Goal: Task Accomplishment & Management: Manage account settings

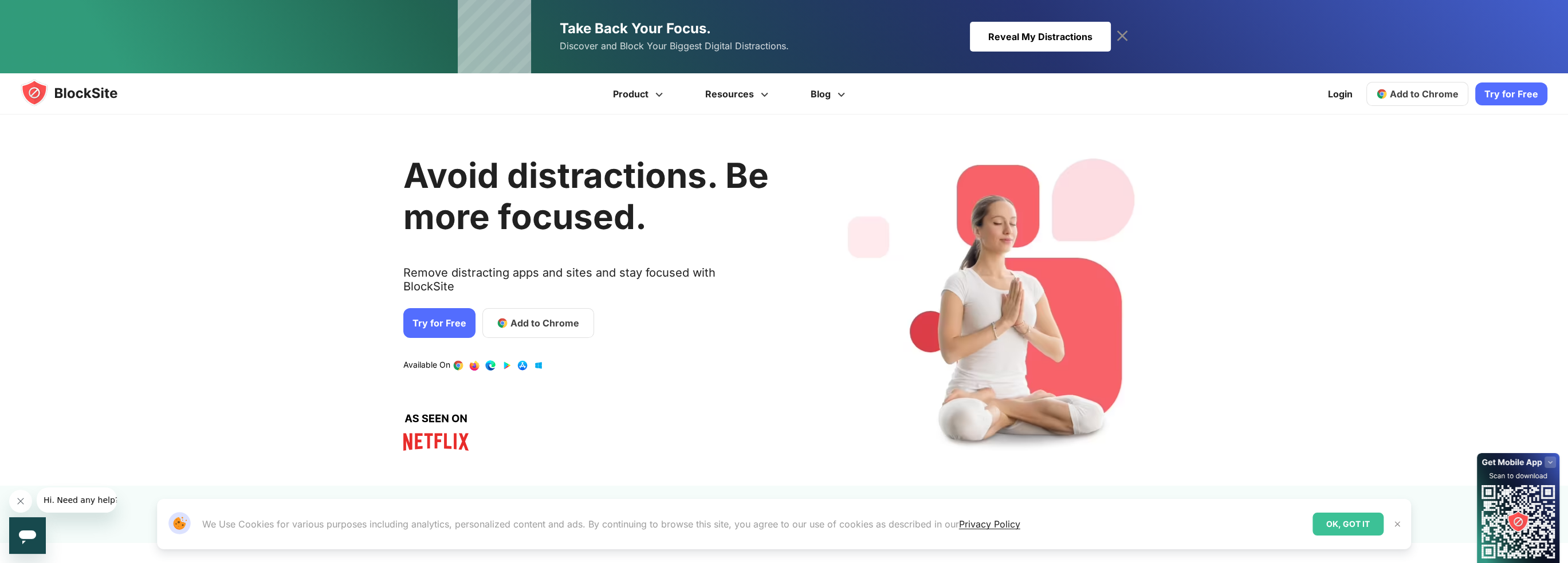
click at [1386, 99] on img at bounding box center [1381, 94] width 11 height 11
click at [1489, 93] on link "Try for Free" at bounding box center [1511, 94] width 72 height 23
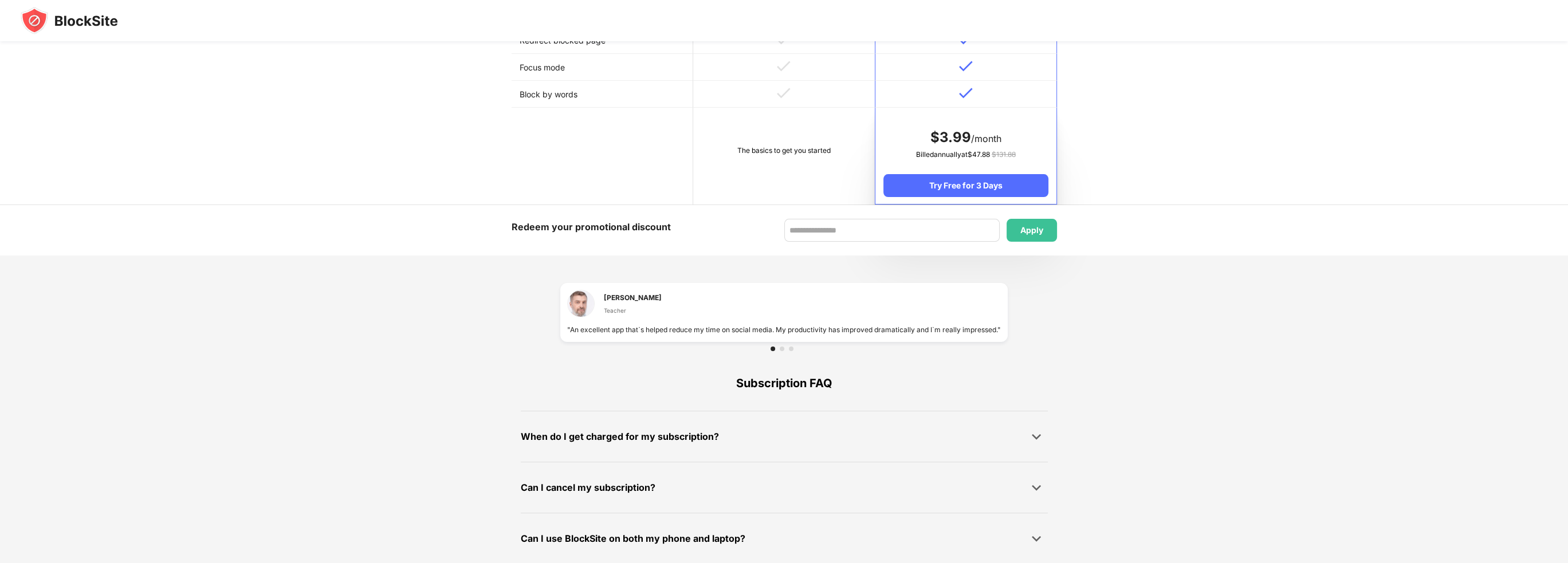
scroll to position [609, 0]
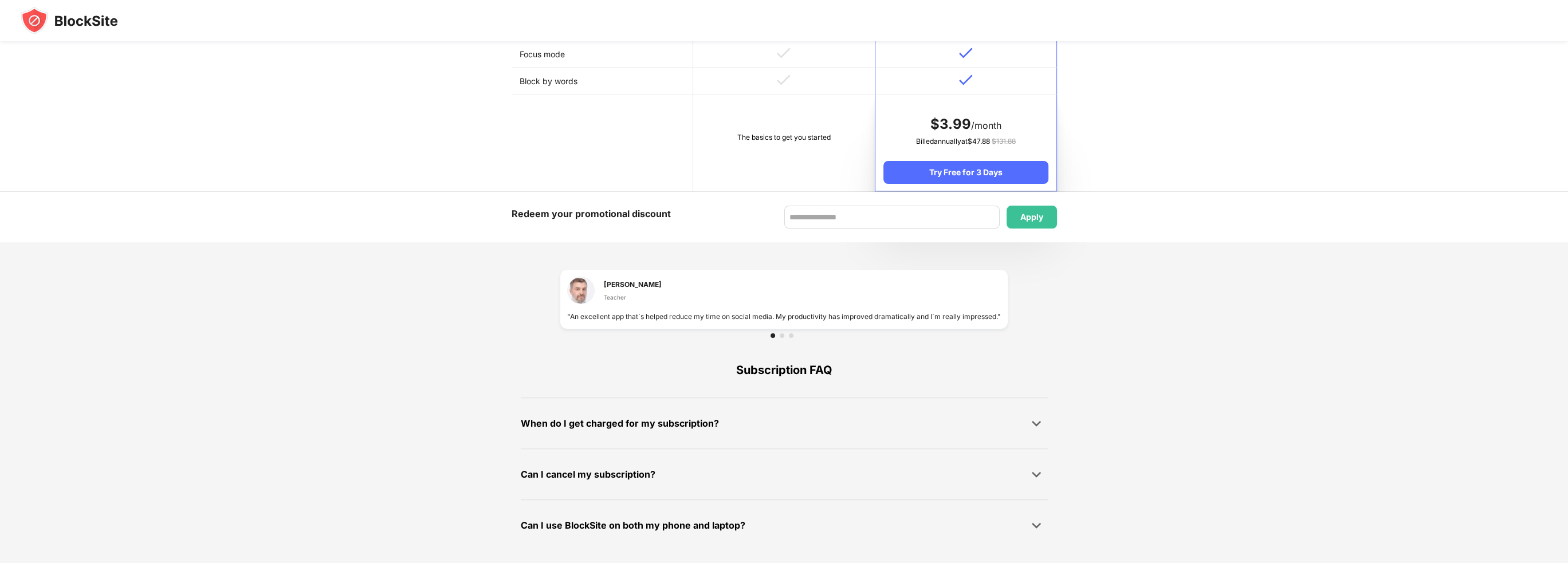
click at [89, 20] on img at bounding box center [69, 20] width 98 height 27
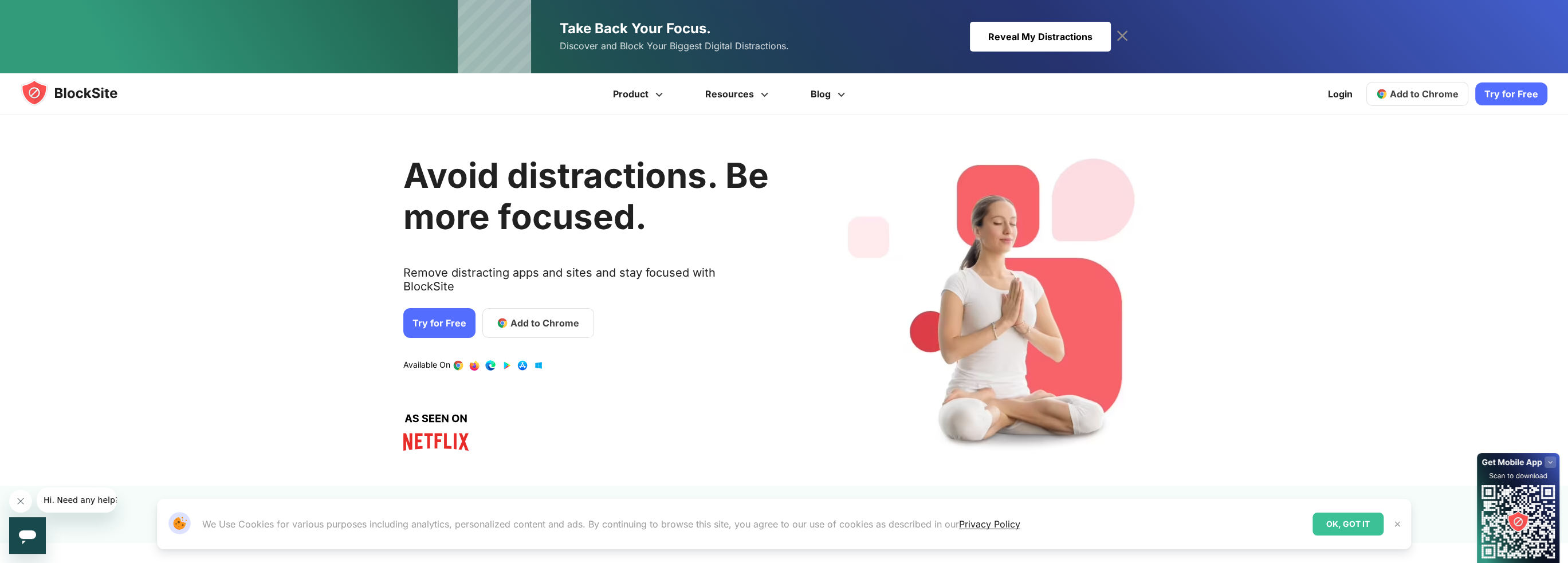
click at [1356, 520] on div "OK, GOT IT" at bounding box center [1347, 523] width 71 height 23
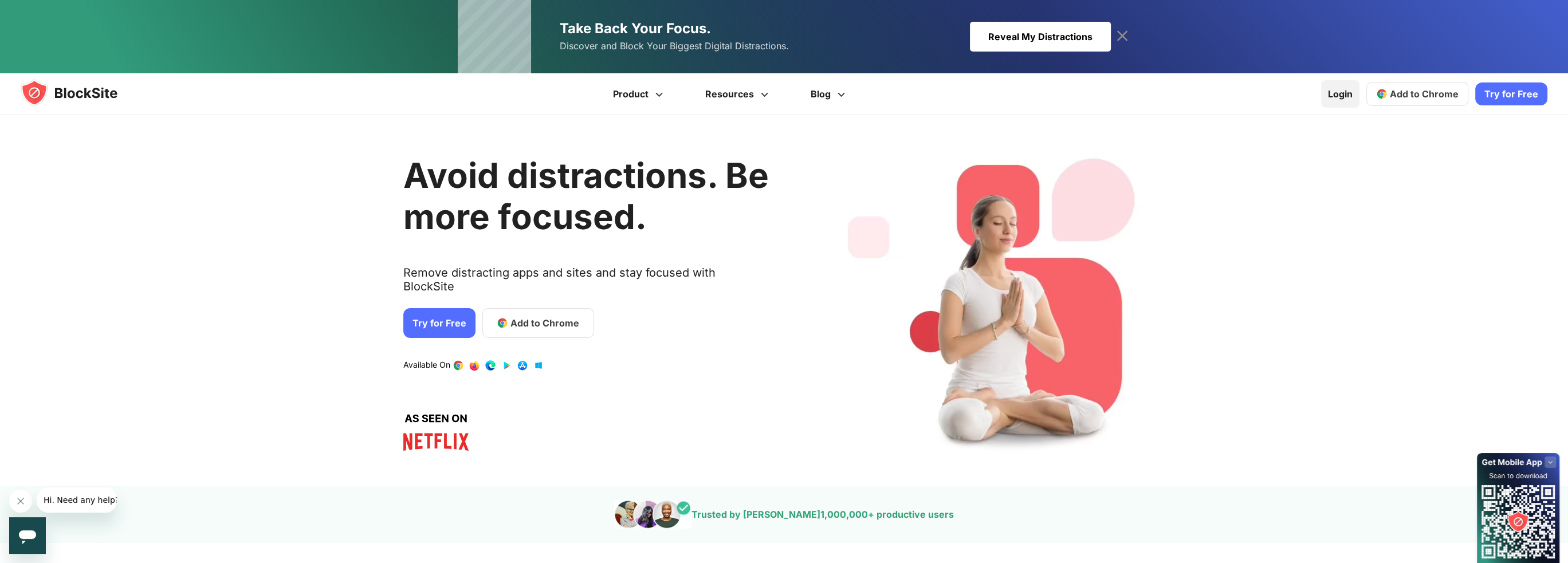
click at [1349, 94] on link "Login" at bounding box center [1339, 94] width 38 height 27
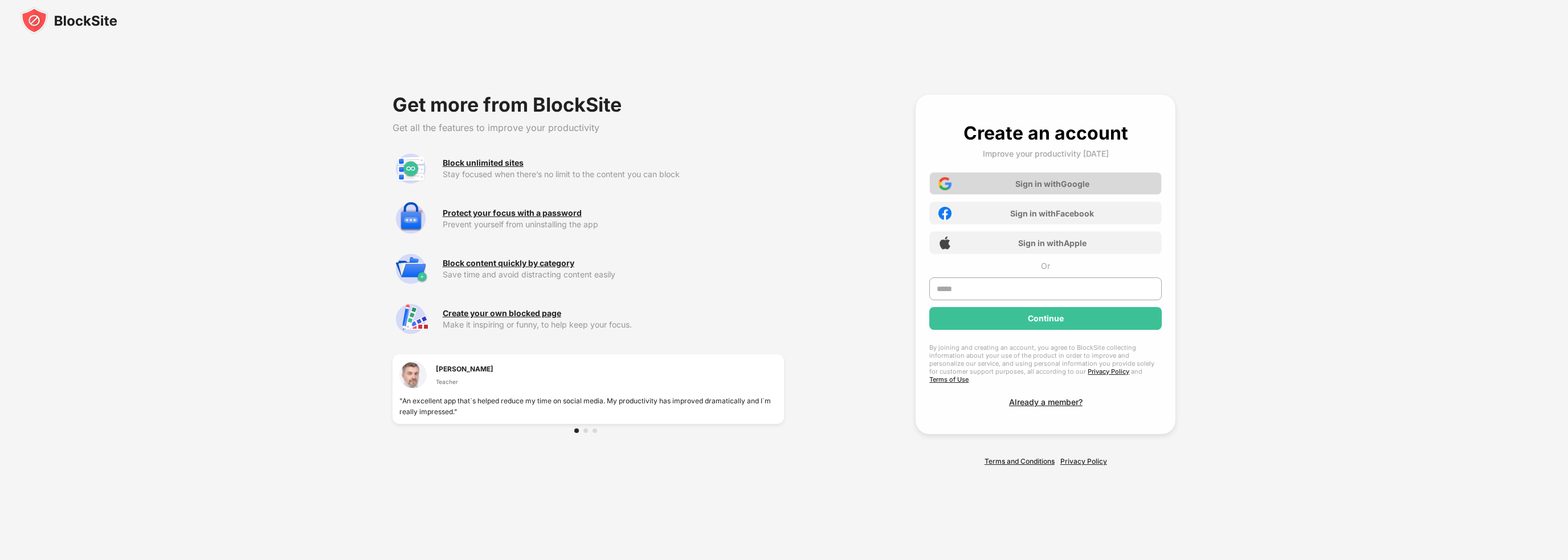
click at [991, 185] on div "Sign in with Google" at bounding box center [1045, 183] width 232 height 23
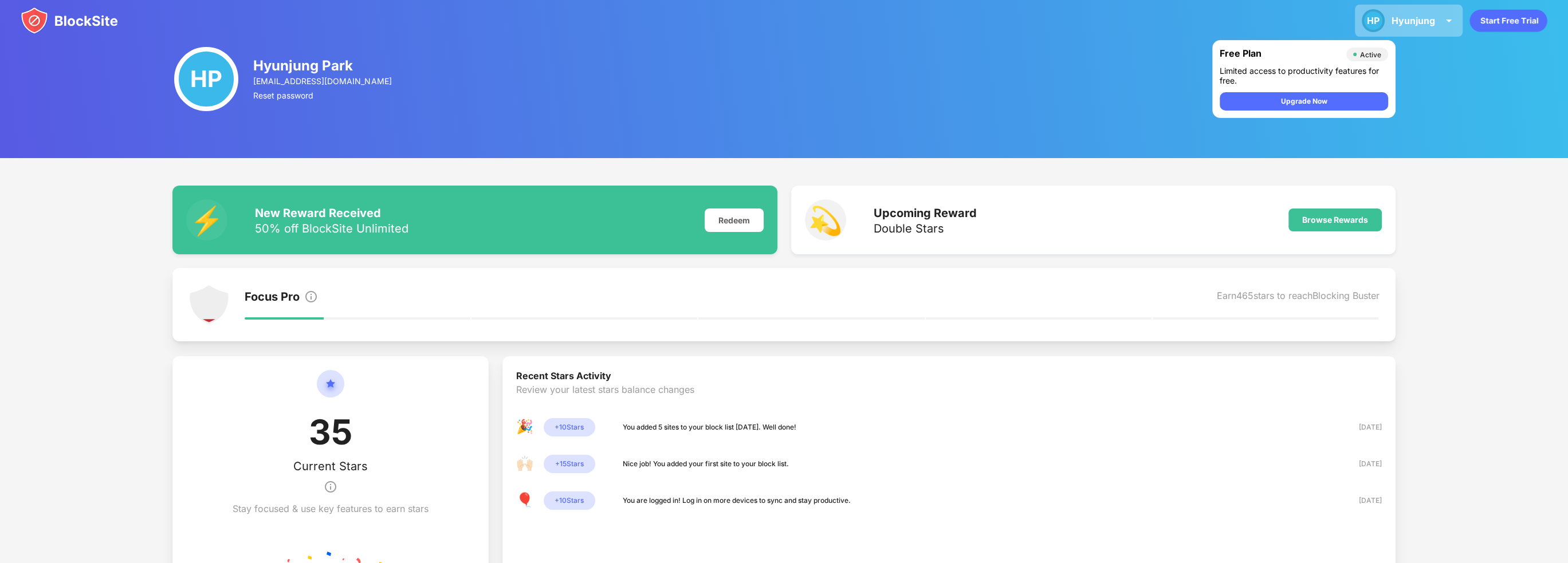
click at [1425, 27] on div "HP Hyunjung HP Hyunjung Park View Account Insights Premium Rewards Settings Sup…" at bounding box center [1409, 21] width 108 height 32
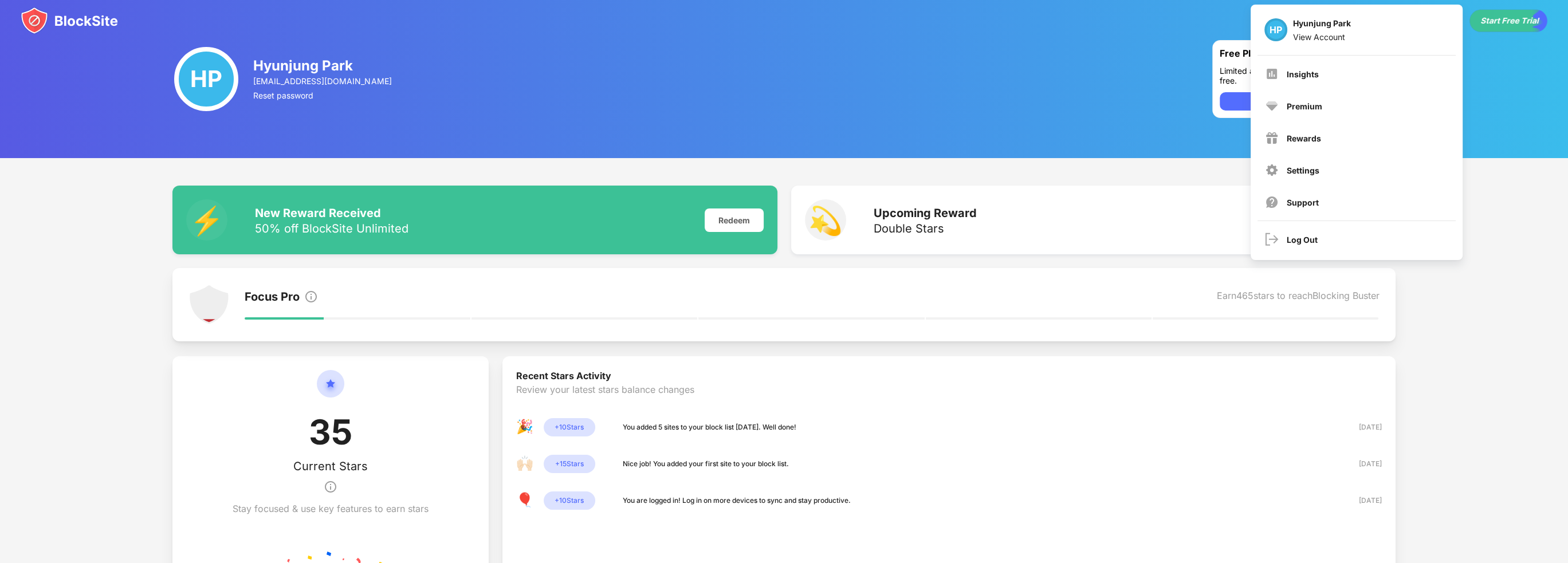
click at [1093, 126] on div "HP Hyunjung Park hj.park.bergsonian.8@gmail.com Reset password Free Plan Active…" at bounding box center [784, 79] width 1568 height 158
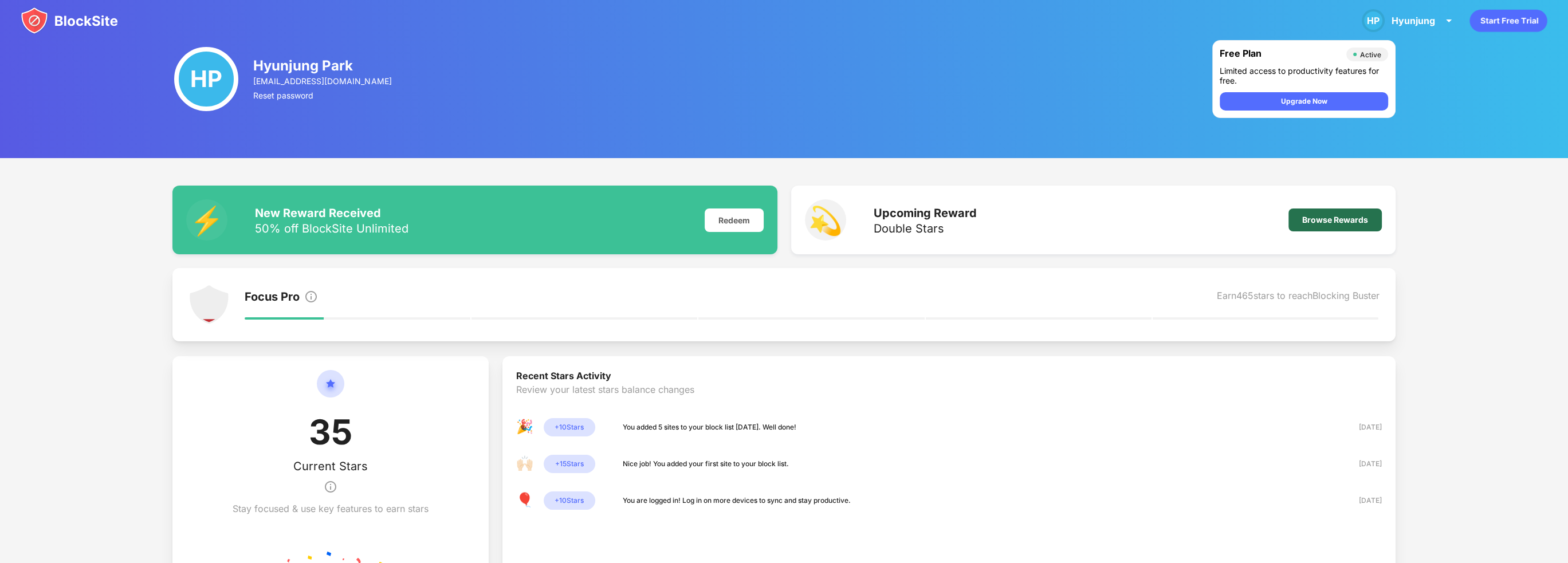
click at [1318, 222] on div "Browse Rewards" at bounding box center [1334, 220] width 65 height 9
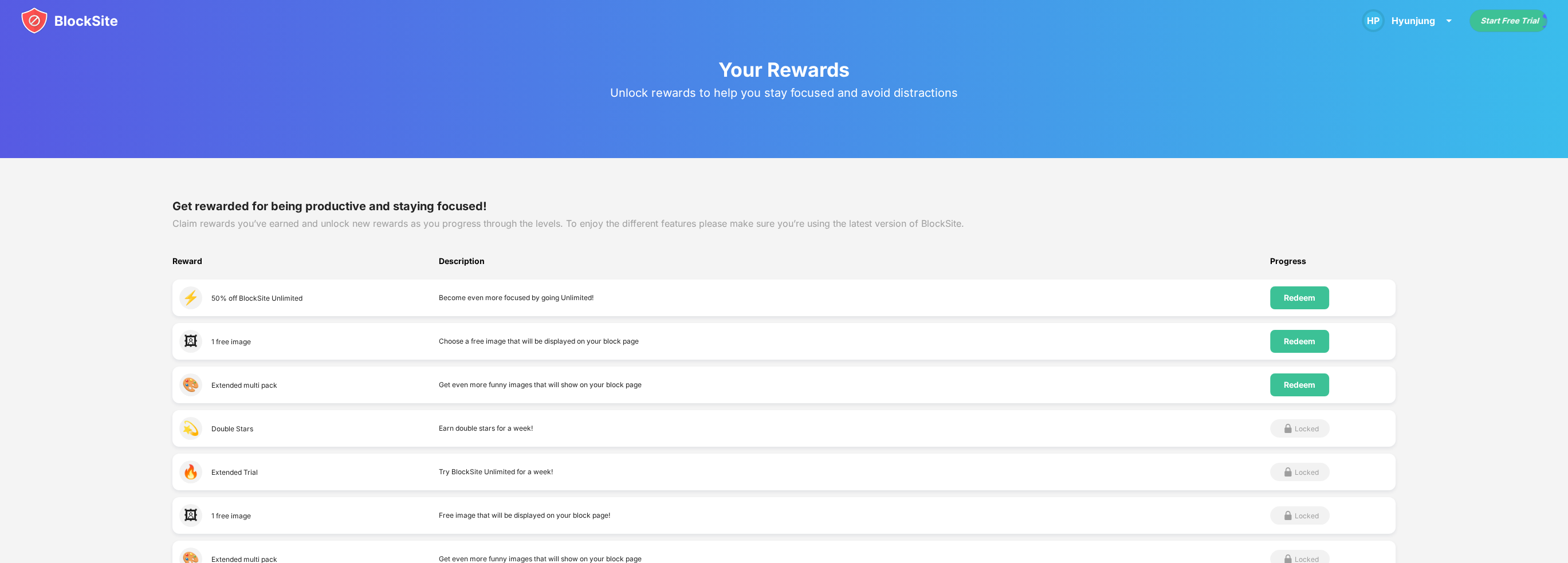
click at [93, 15] on img at bounding box center [69, 20] width 98 height 27
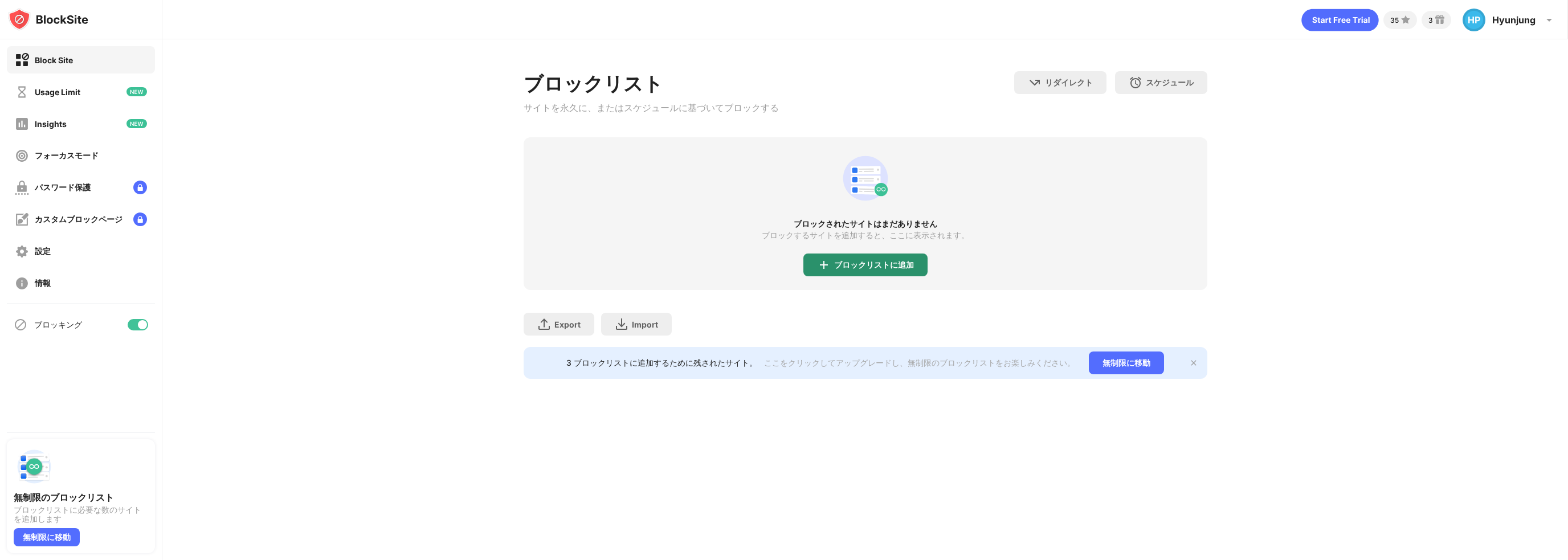
click at [868, 267] on div "ブロックリストに追加" at bounding box center [874, 265] width 80 height 9
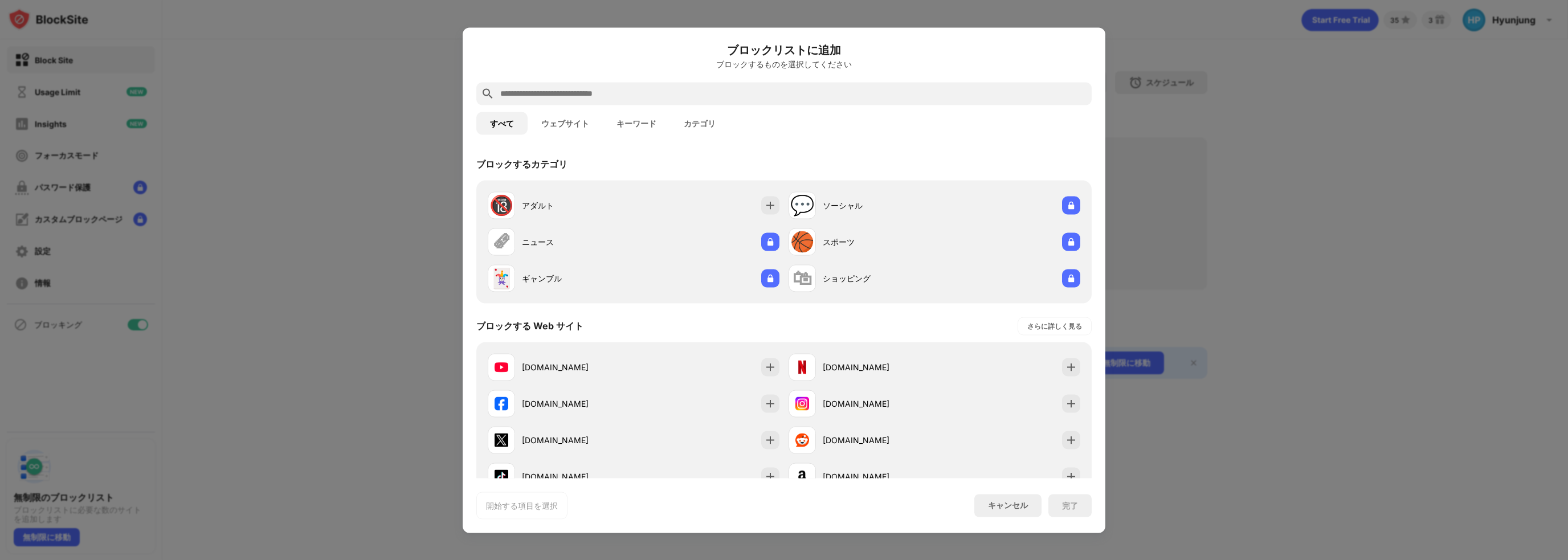
click at [569, 124] on button "ウェブサイト" at bounding box center [565, 123] width 75 height 23
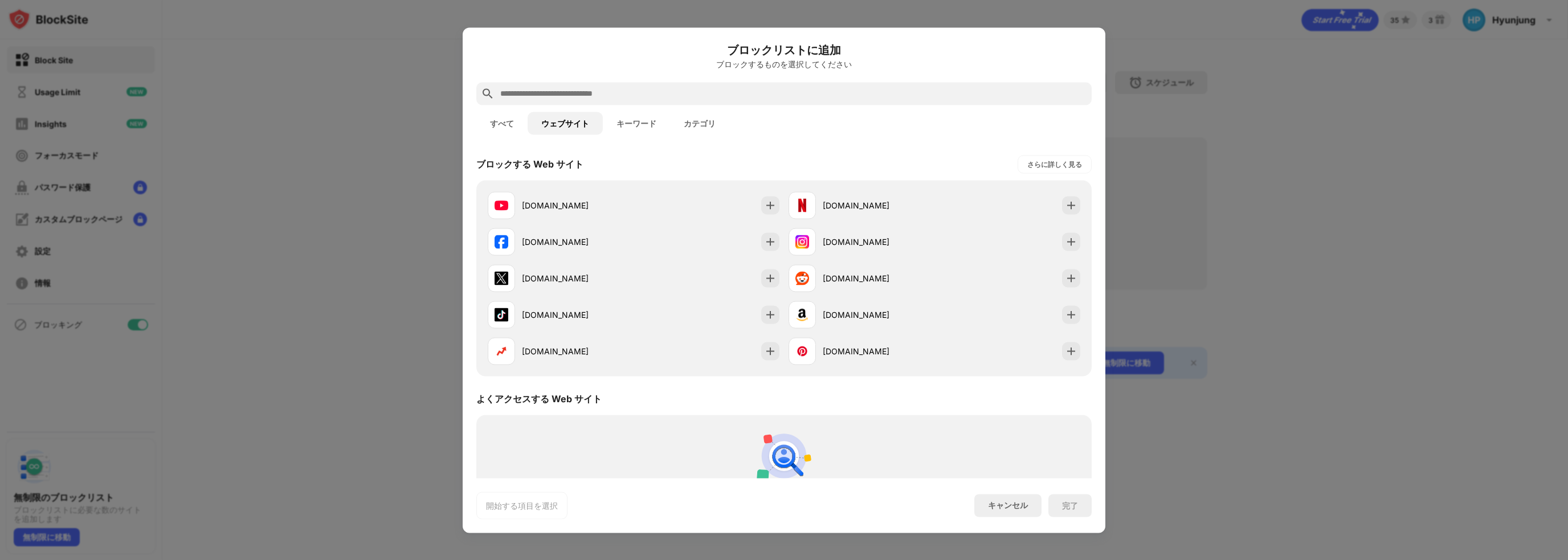
click at [608, 95] on input "text" at bounding box center [792, 93] width 588 height 13
click at [644, 123] on button "キーワード" at bounding box center [636, 123] width 67 height 23
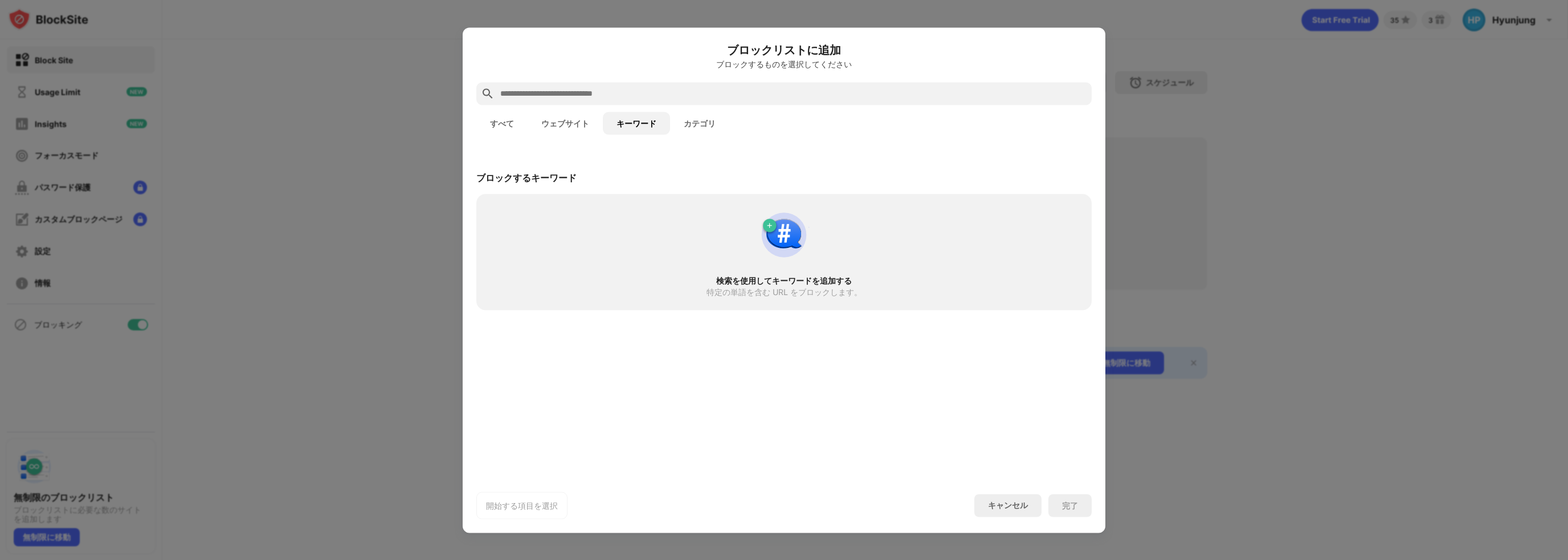
click at [570, 125] on button "ウェブサイト" at bounding box center [565, 123] width 75 height 23
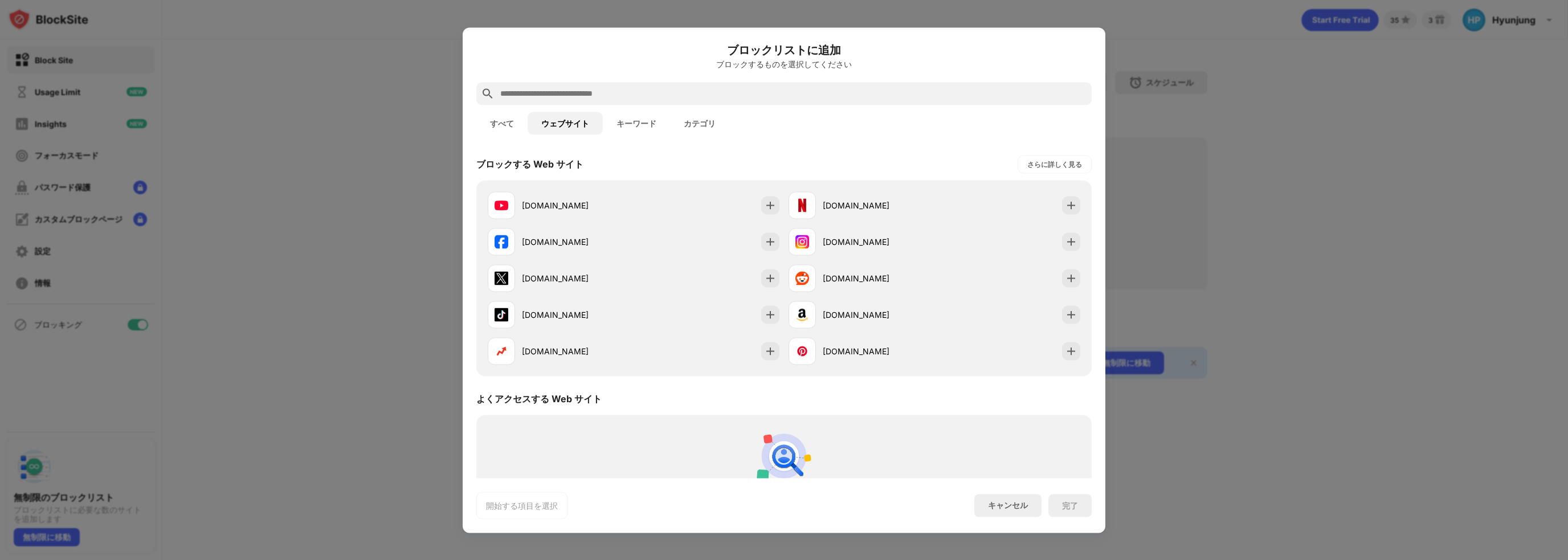
click at [587, 97] on input "text" at bounding box center [792, 93] width 588 height 13
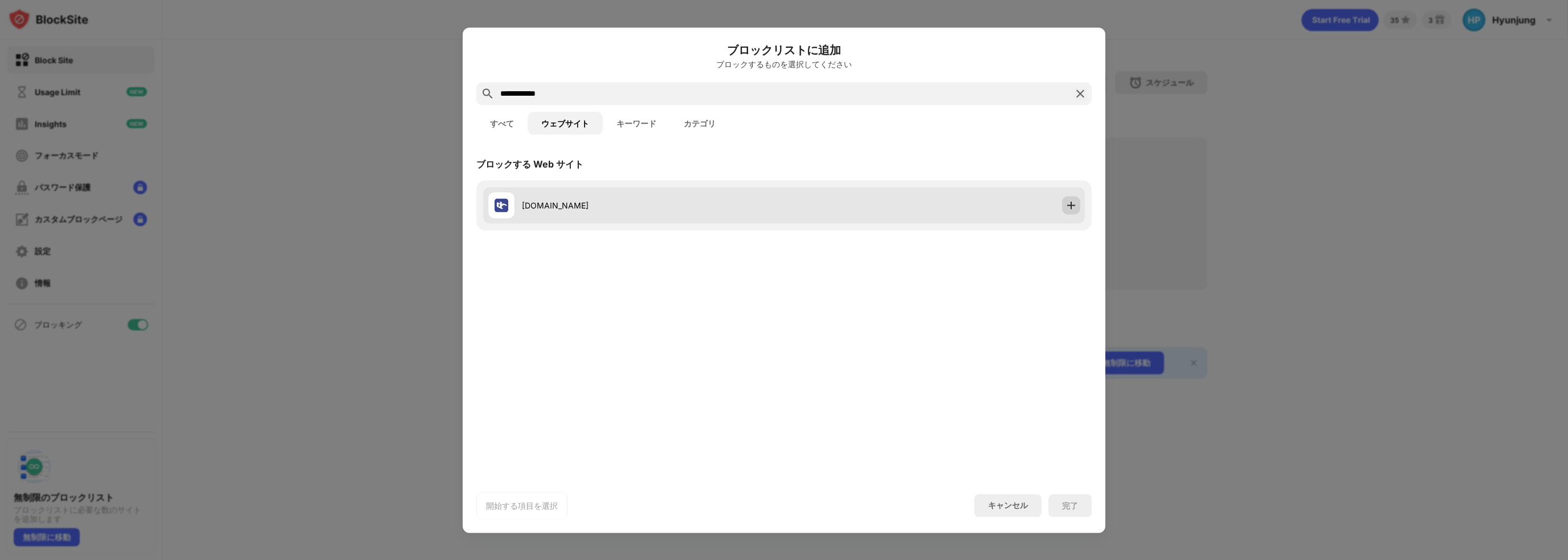
type input "**********"
click at [1076, 202] on img at bounding box center [1071, 205] width 11 height 11
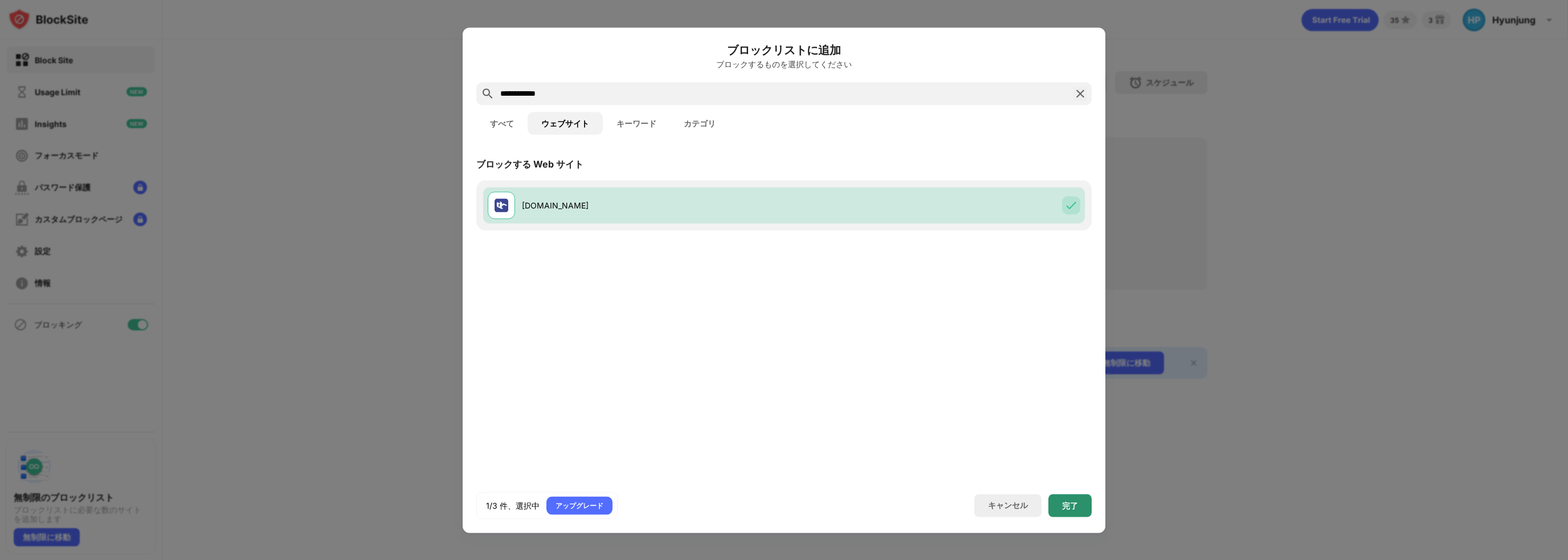
click at [1071, 507] on div "完了" at bounding box center [1069, 505] width 16 height 9
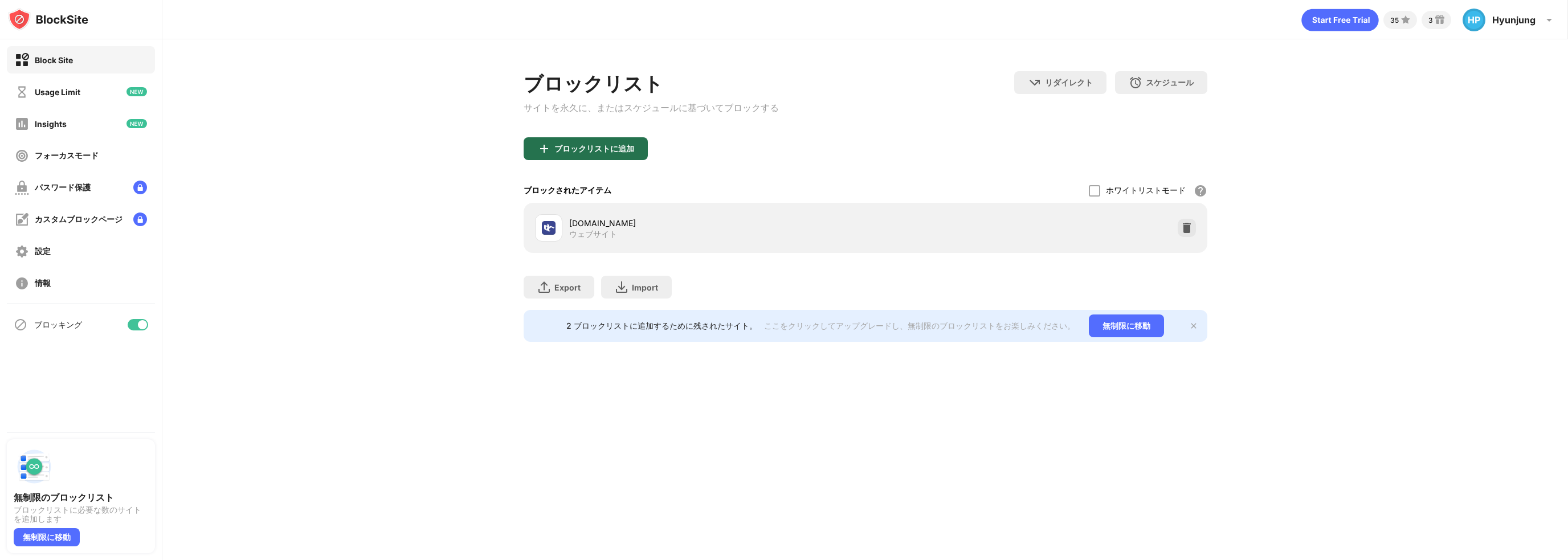
click at [622, 152] on div "ブロックリストに追加" at bounding box center [593, 149] width 80 height 9
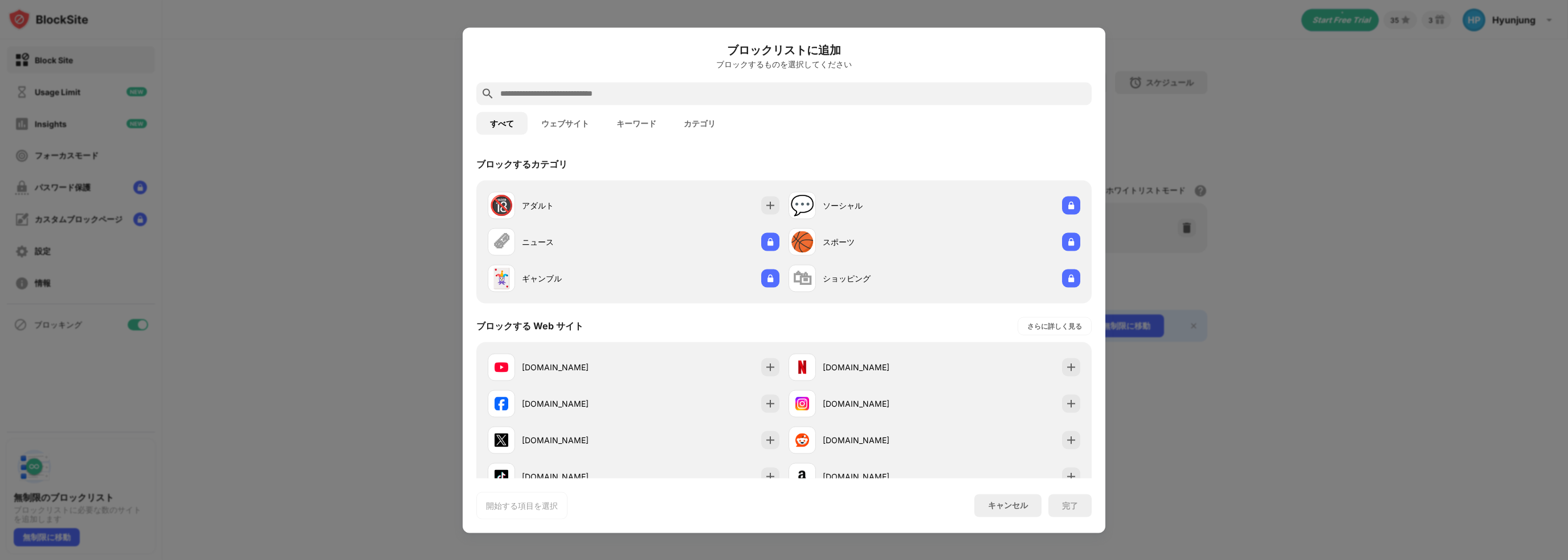
click at [603, 95] on input "text" at bounding box center [792, 93] width 588 height 13
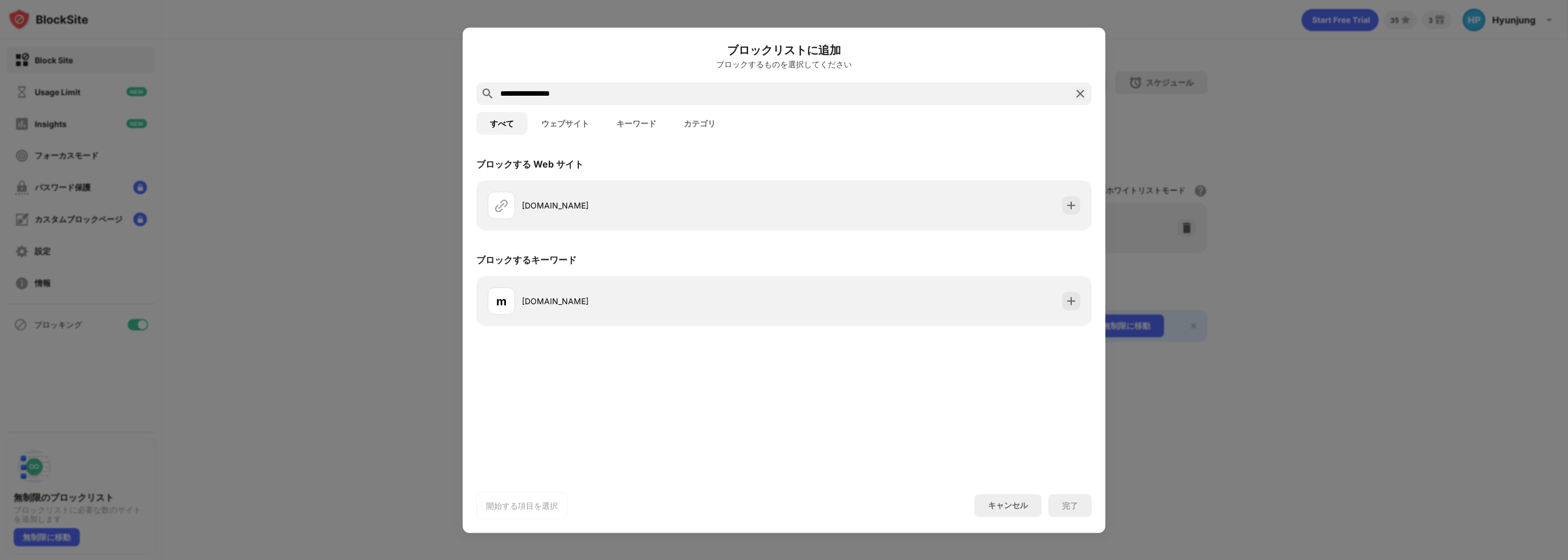
type input "**********"
click at [1002, 509] on div "キャンセル" at bounding box center [1008, 504] width 40 height 10
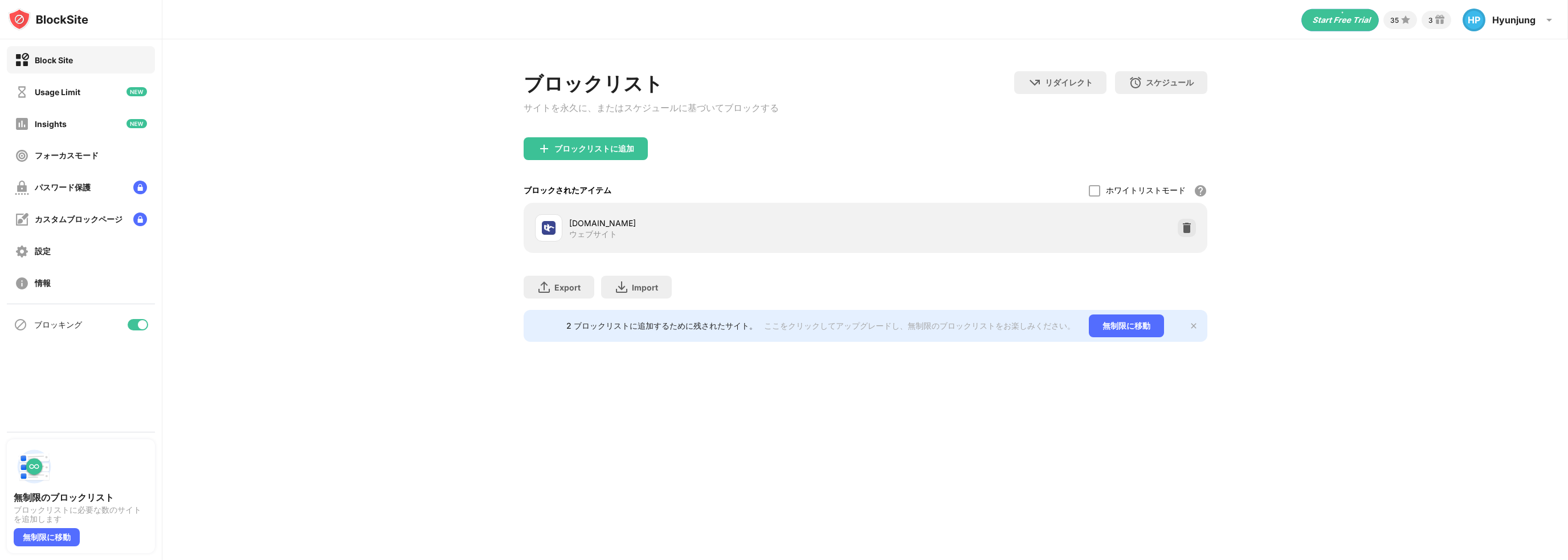
click at [81, 20] on img at bounding box center [47, 19] width 80 height 23
click at [928, 436] on div "35 3 HP Hyunjung HP Hyunjung Park View Account Insights Premium Rewards Setting…" at bounding box center [865, 280] width 1406 height 560
click at [582, 151] on div "ブロックリストに追加" at bounding box center [593, 149] width 80 height 9
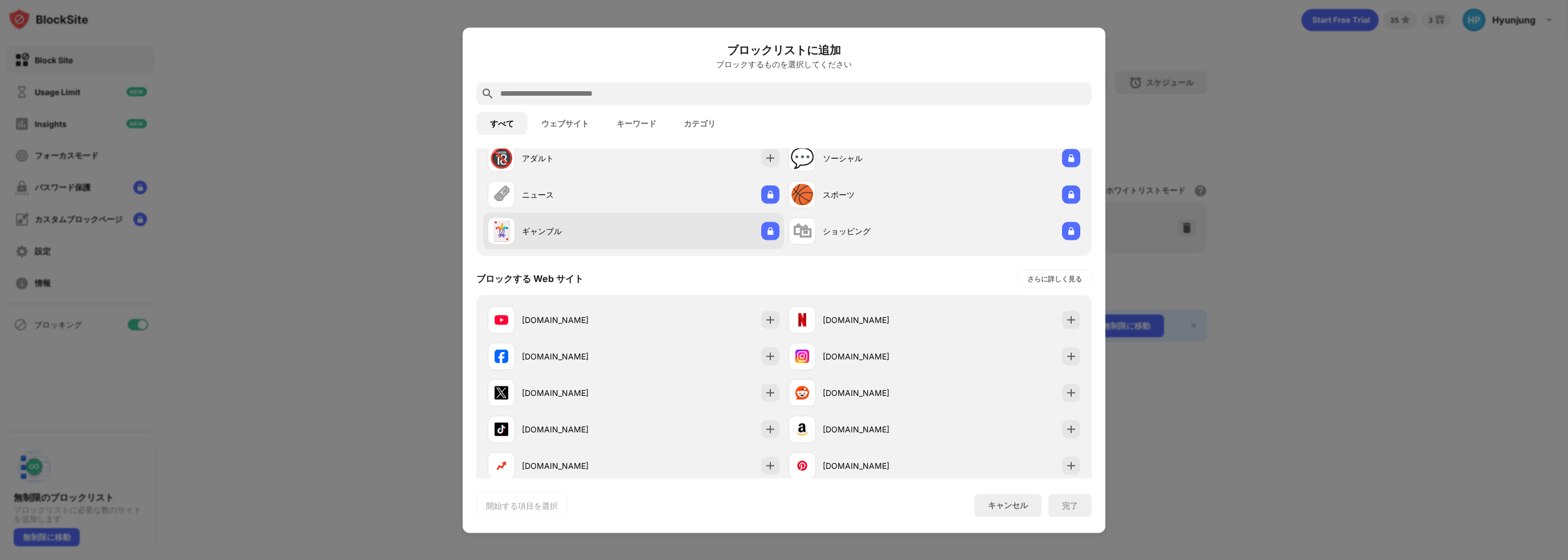
scroll to position [114, 0]
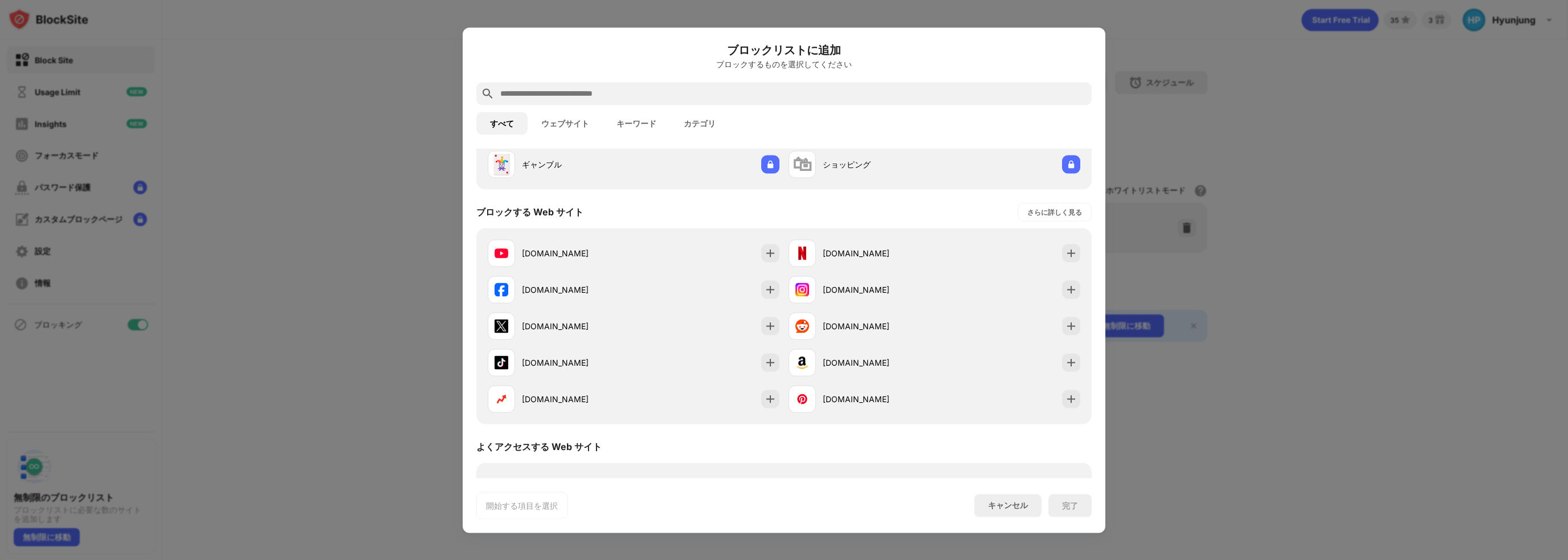
click at [1295, 228] on div at bounding box center [784, 280] width 1568 height 560
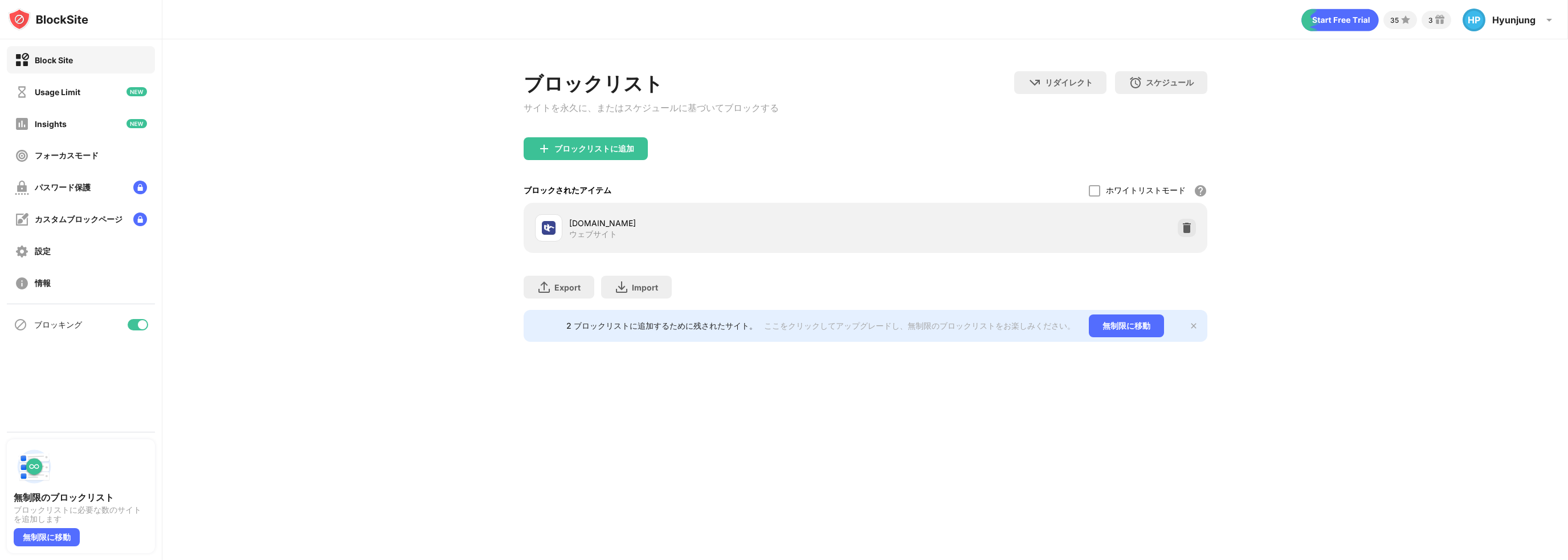
click at [745, 222] on div "dcinside.com" at bounding box center [717, 222] width 296 height 12
click at [620, 152] on div "ブロックリストに追加" at bounding box center [593, 149] width 80 height 9
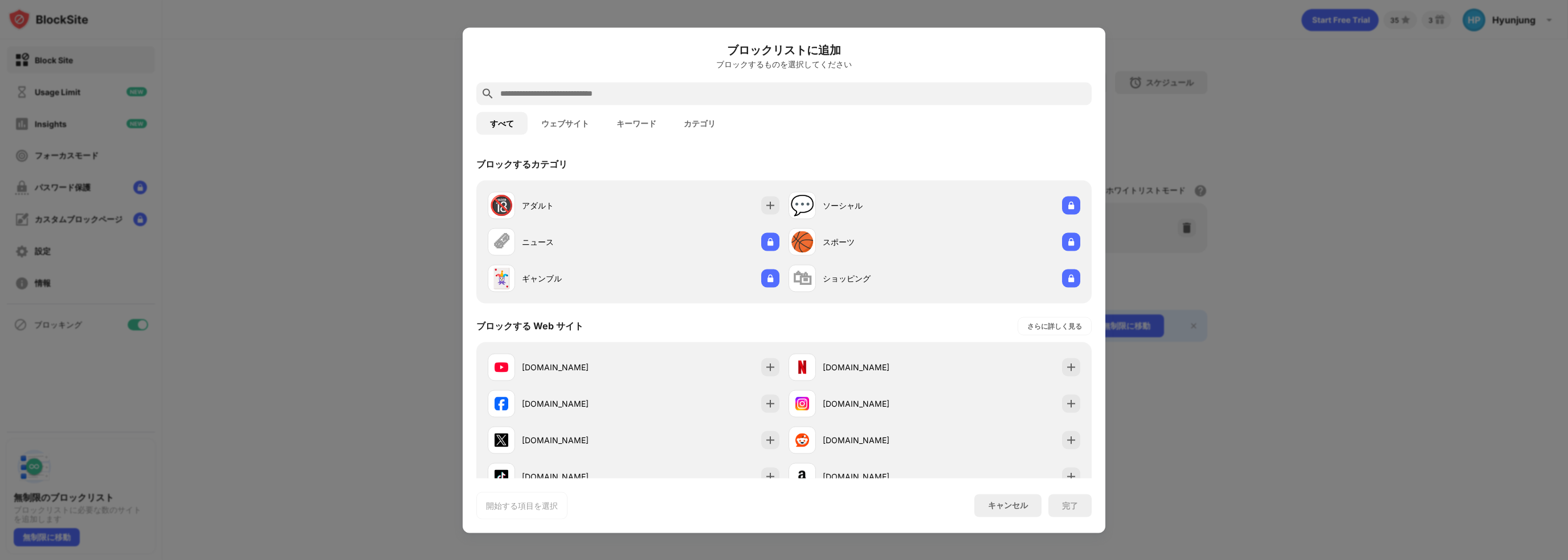
click at [1135, 504] on div at bounding box center [784, 280] width 1568 height 560
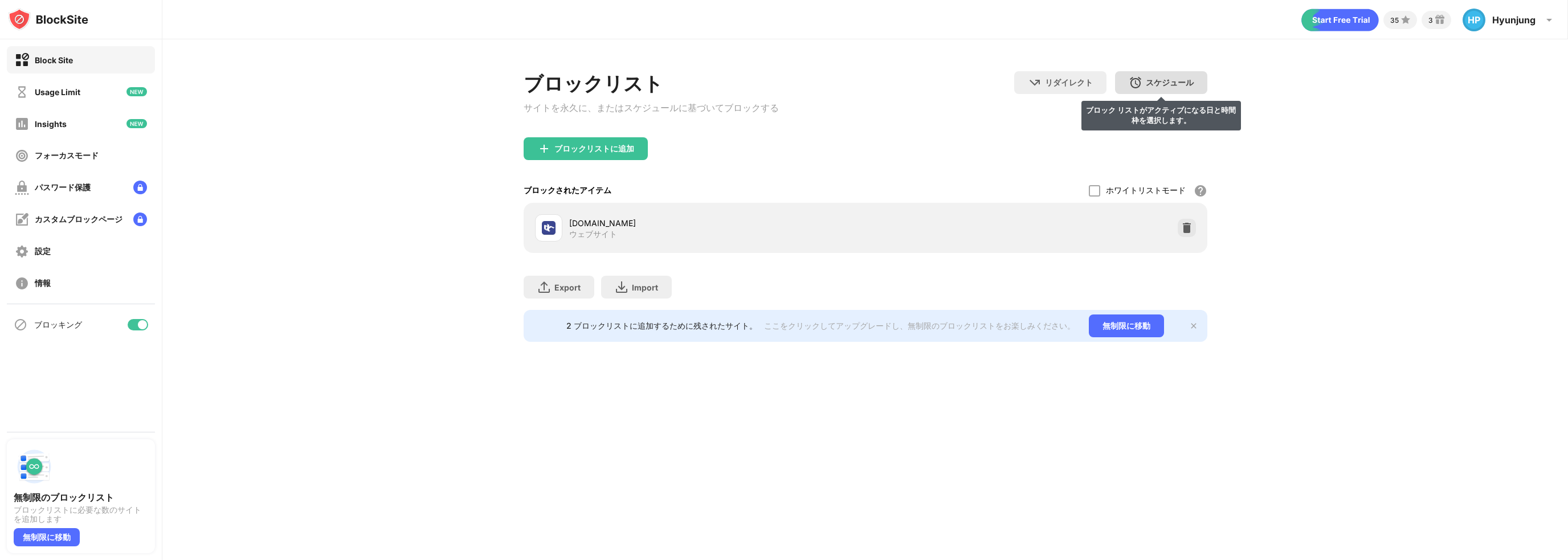
click at [1166, 86] on div "スケジュール" at bounding box center [1169, 82] width 48 height 10
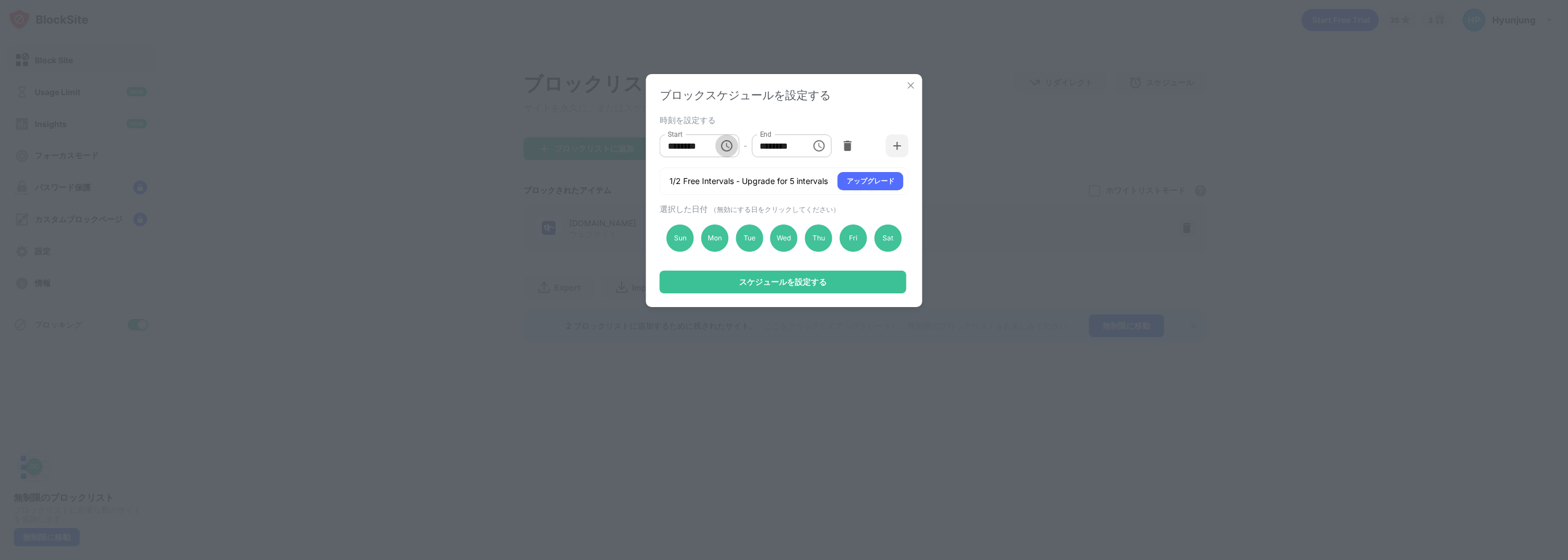
click at [726, 146] on icon "Choose time, selected time is 10:00 AM" at bounding box center [727, 145] width 4 height 5
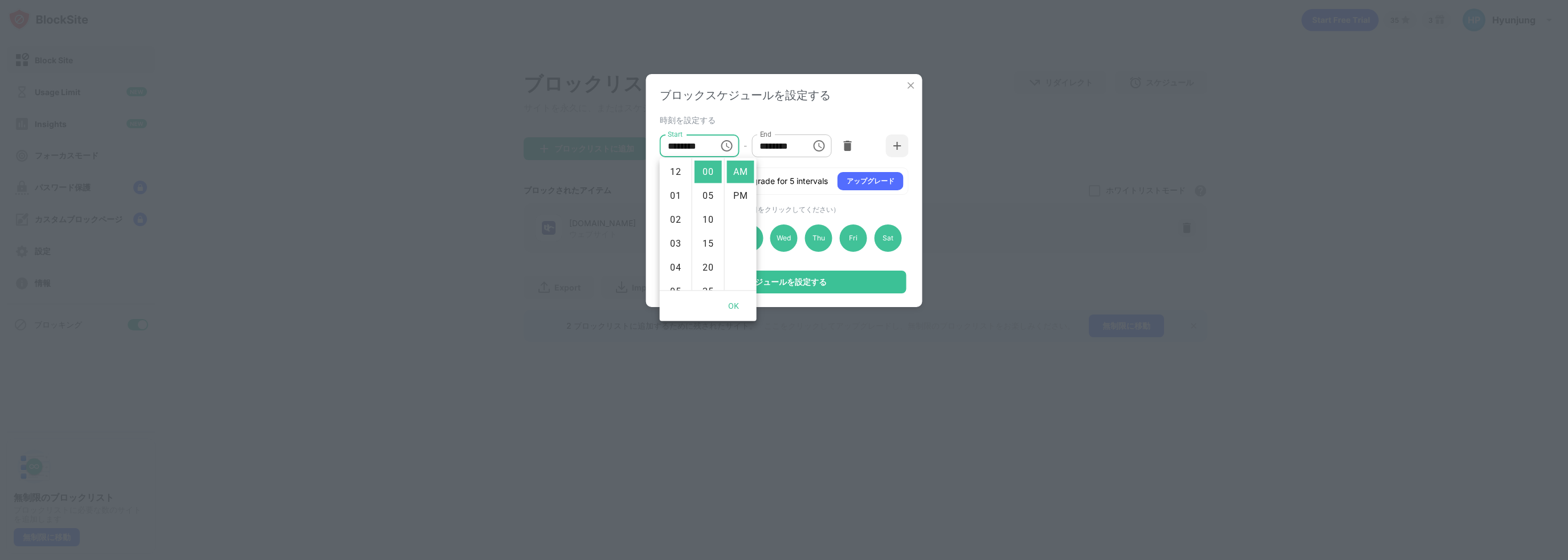
scroll to position [239, 0]
click at [742, 119] on div "時刻を設定する" at bounding box center [782, 120] width 246 height 9
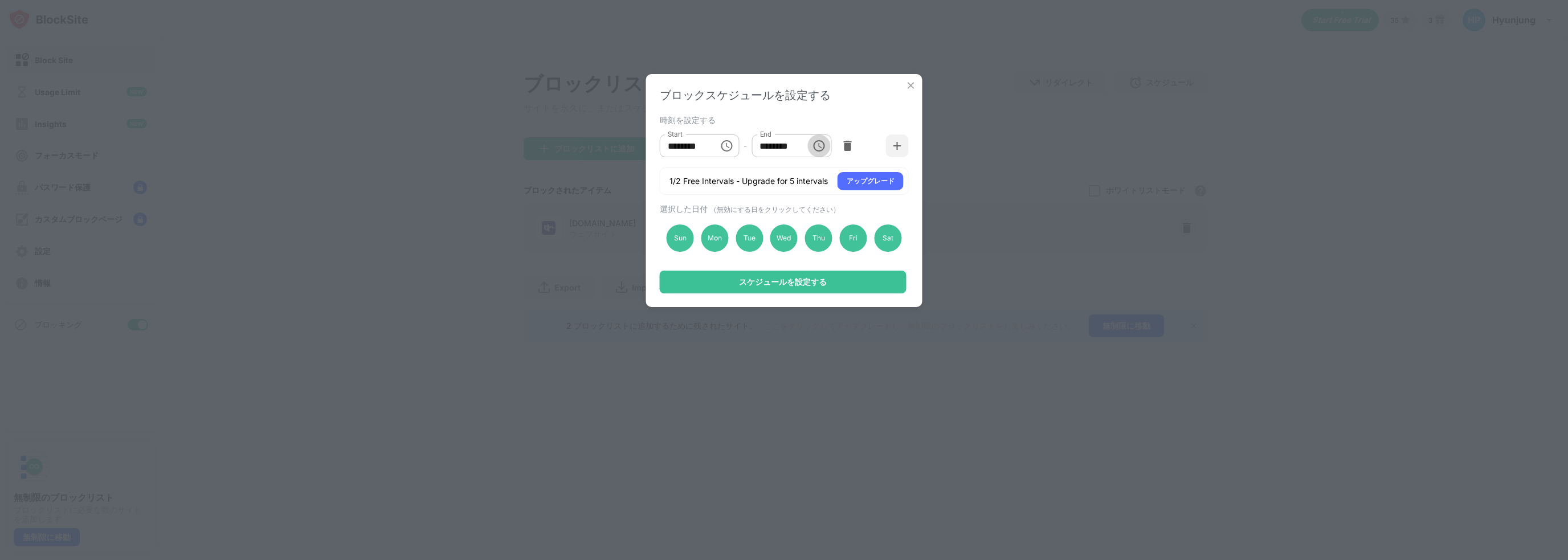
click at [820, 147] on icon "Choose time, selected time is 1:00 PM" at bounding box center [818, 145] width 13 height 13
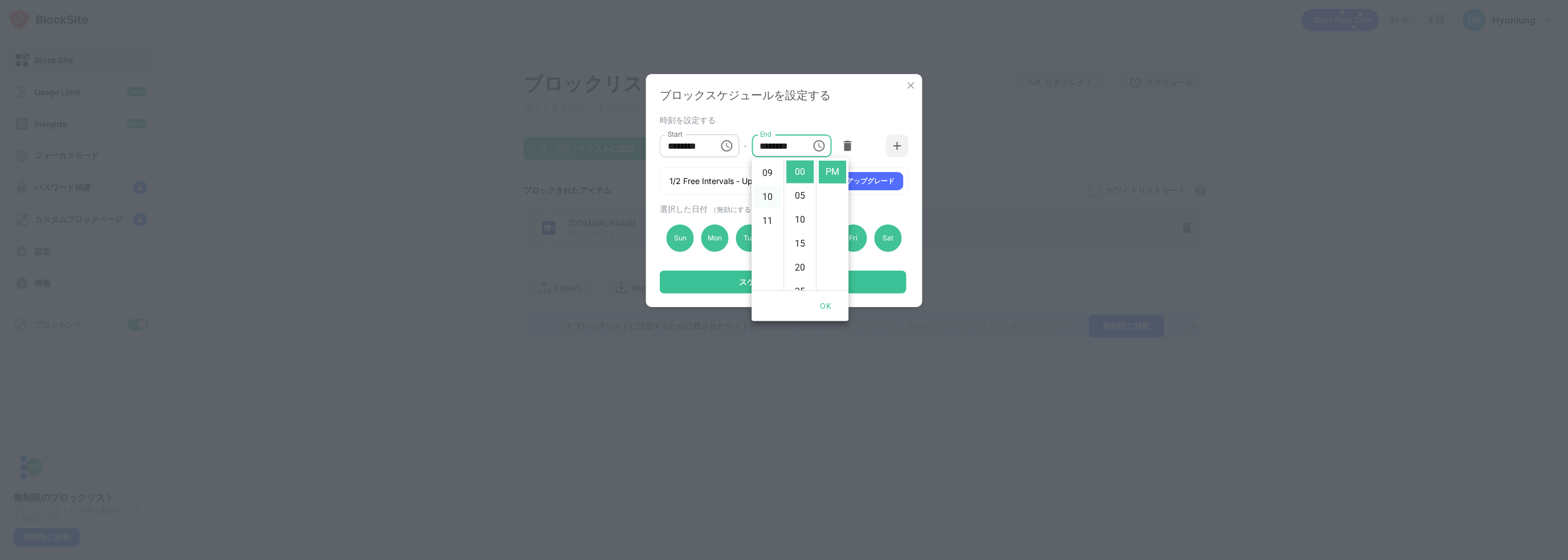
scroll to position [194, 0]
click at [763, 192] on li "09" at bounding box center [767, 192] width 27 height 23
click at [798, 229] on li "55" at bounding box center [799, 229] width 27 height 23
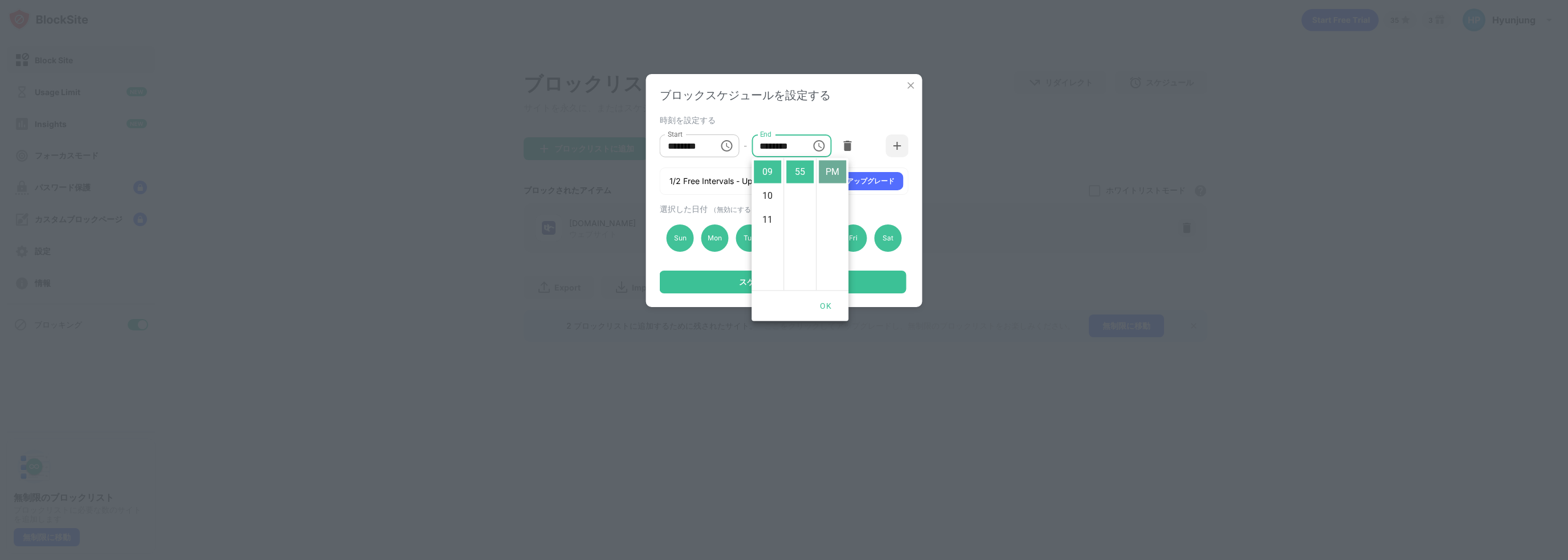
click at [823, 169] on li "PM" at bounding box center [832, 172] width 27 height 23
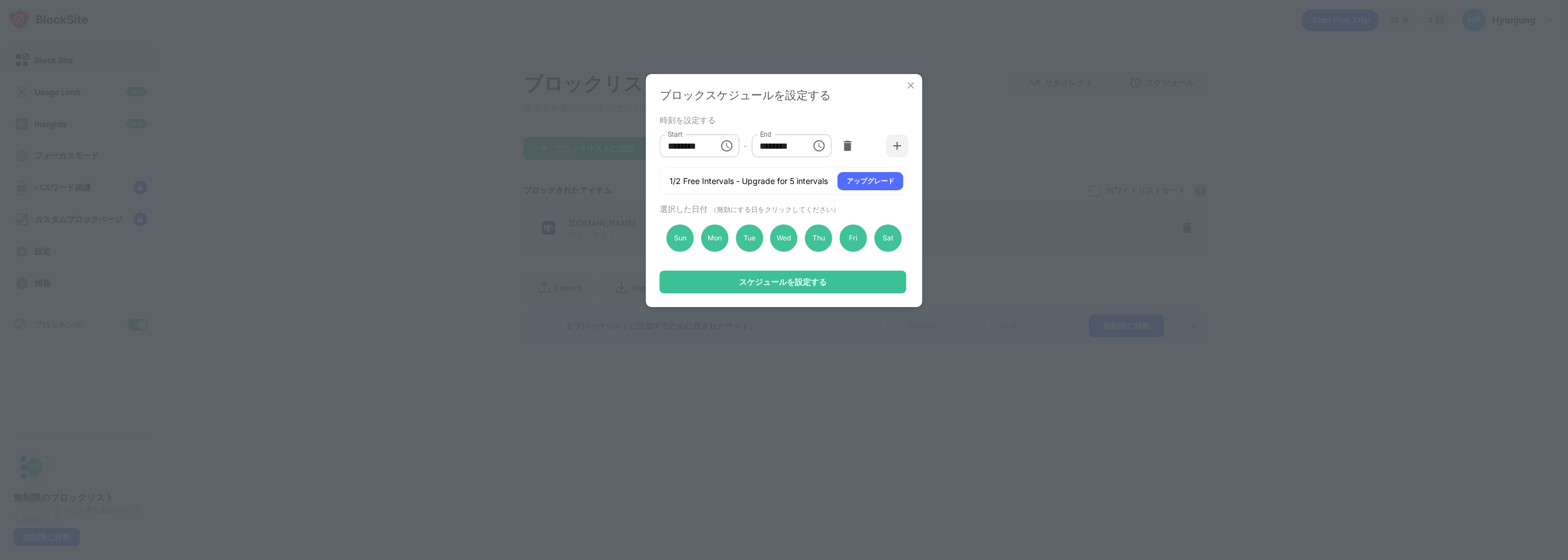
click at [823, 149] on icon "Choose time, selected time is 9:55 PM" at bounding box center [819, 146] width 11 height 11
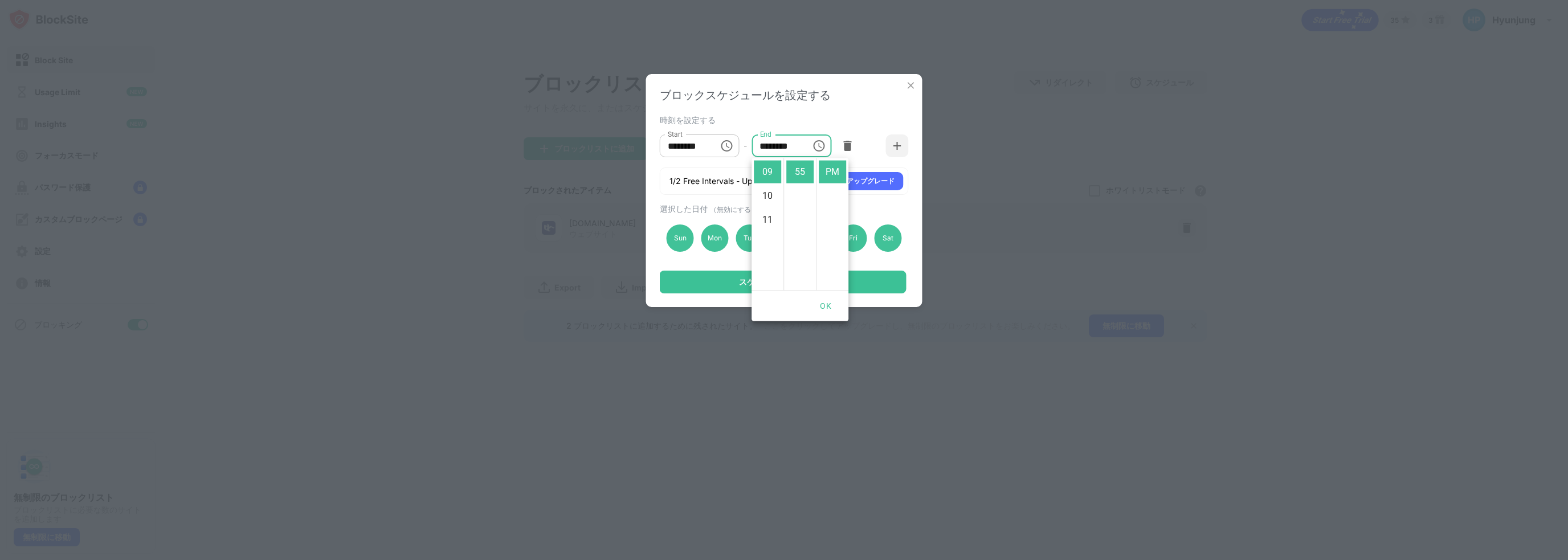
scroll to position [1, 0]
click at [829, 173] on li "AM" at bounding box center [832, 171] width 27 height 23
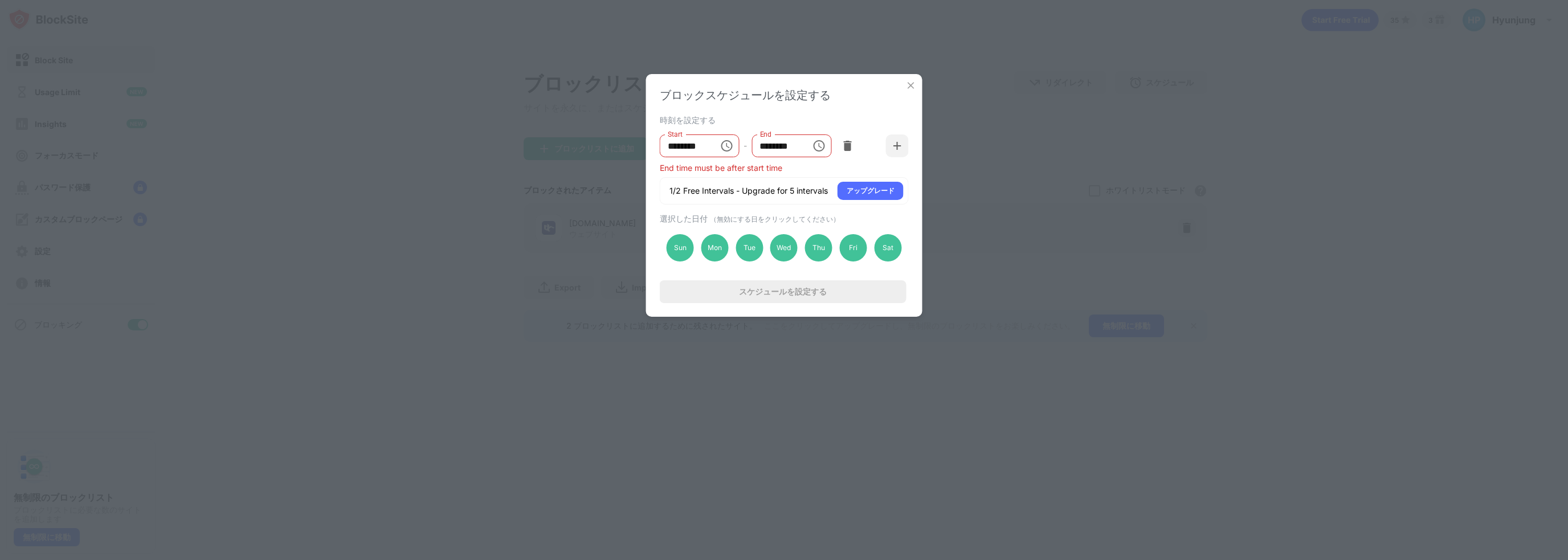
scroll to position [0, 0]
click at [773, 147] on input "********" at bounding box center [776, 145] width 51 height 23
type input "********"
click at [795, 116] on div "時刻を設定する" at bounding box center [782, 120] width 246 height 9
click at [909, 83] on img at bounding box center [910, 86] width 11 height 11
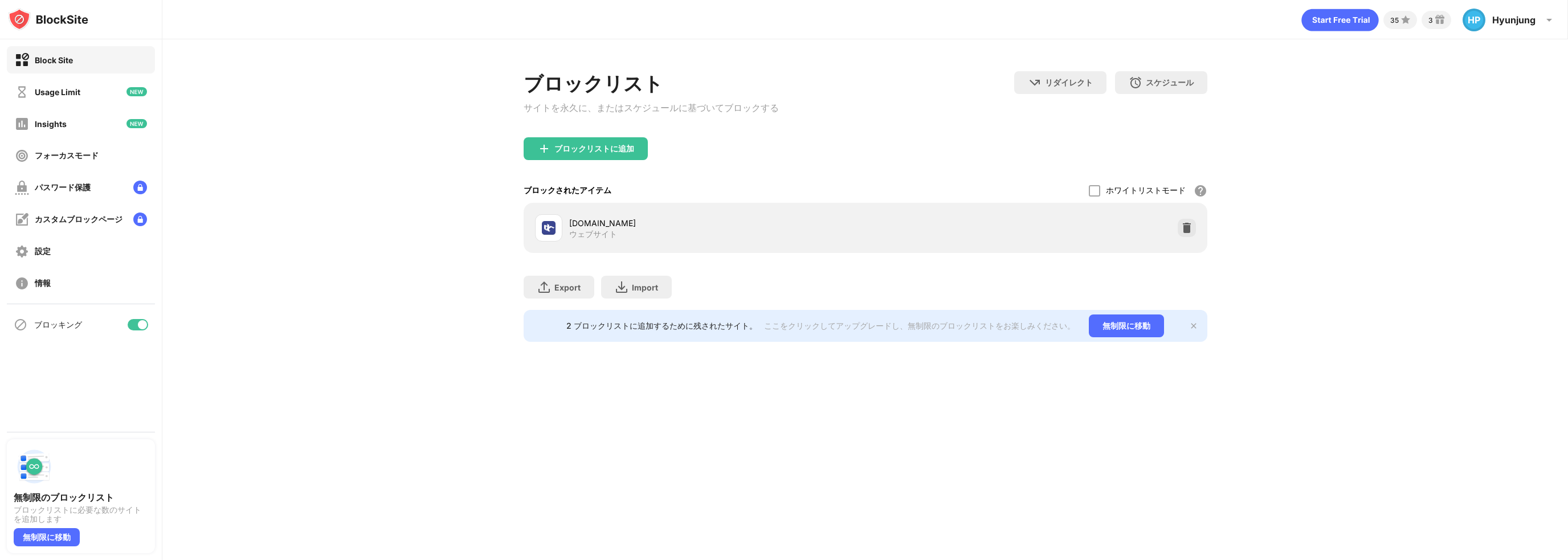
click at [1109, 237] on div "dcinside.com ウェブサイト" at bounding box center [865, 227] width 670 height 37
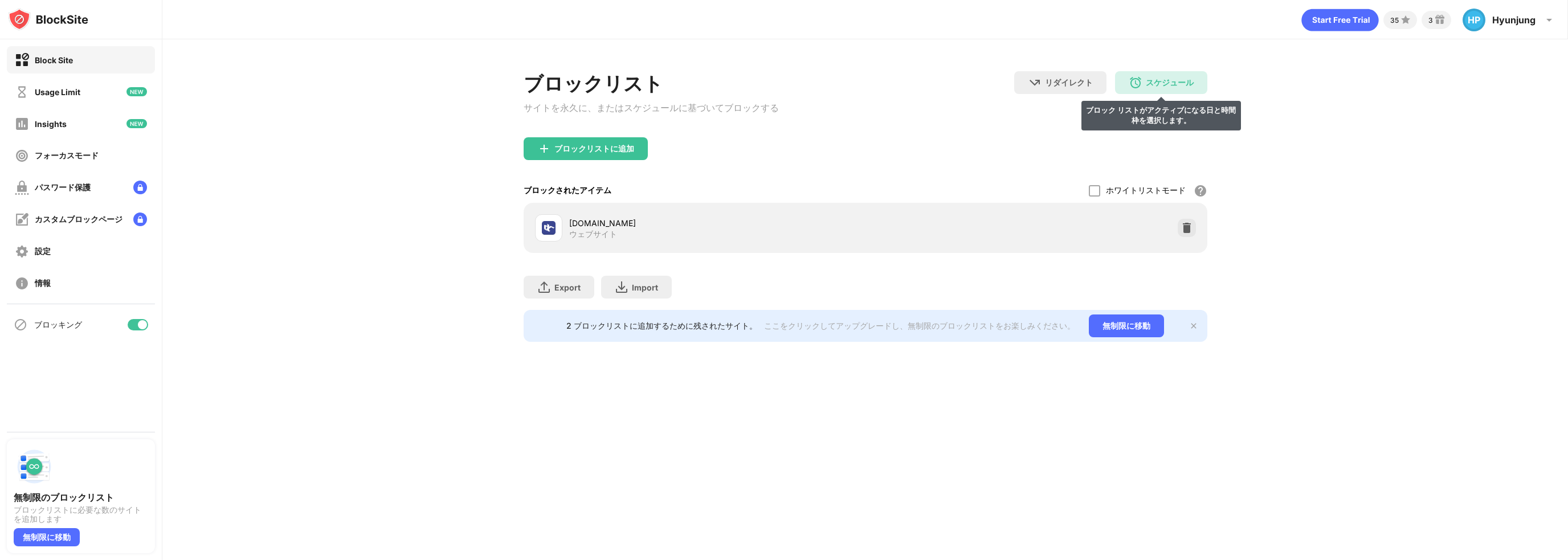
click at [1170, 84] on div "スケジュール" at bounding box center [1169, 82] width 48 height 10
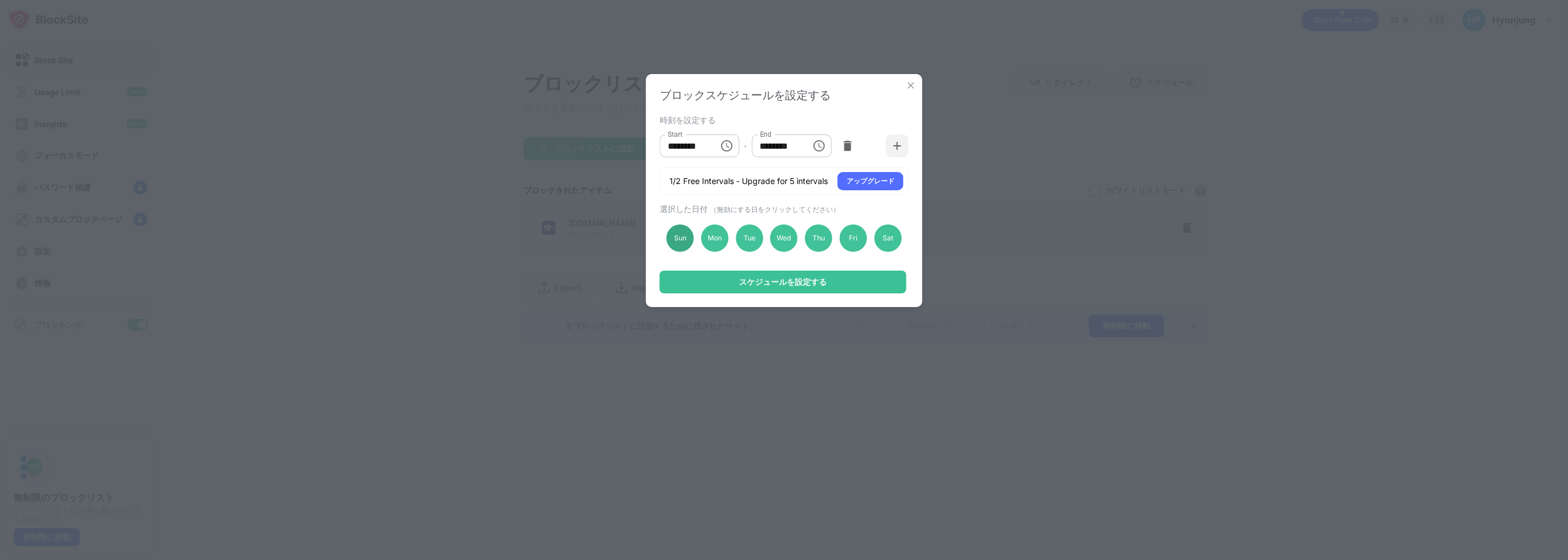
click at [671, 239] on div "Sun" at bounding box center [679, 238] width 27 height 27
click at [679, 244] on div "Sun" at bounding box center [679, 238] width 27 height 27
click at [702, 150] on input "********" at bounding box center [685, 145] width 51 height 23
click at [672, 146] on input "********" at bounding box center [685, 145] width 51 height 23
type input "********"
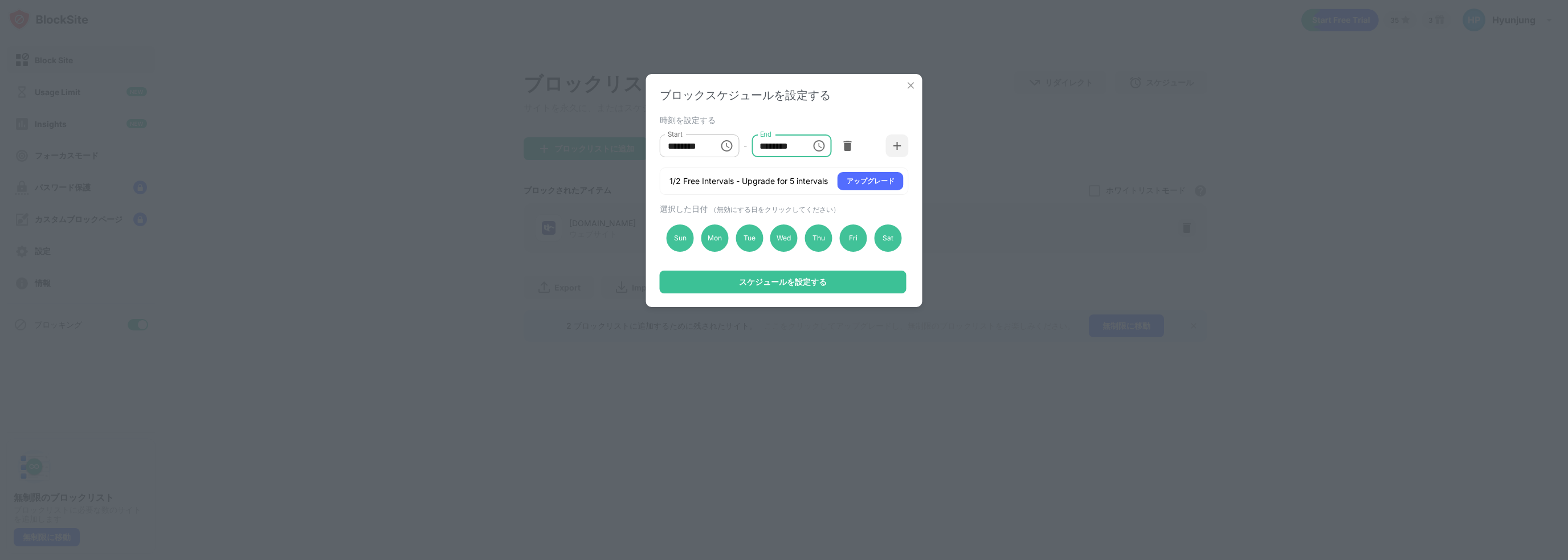
click at [759, 145] on input "********" at bounding box center [776, 145] width 51 height 23
click at [764, 145] on input "********" at bounding box center [776, 145] width 51 height 23
type input "********"
click at [815, 286] on div "スケジュールを設定する" at bounding box center [782, 282] width 88 height 9
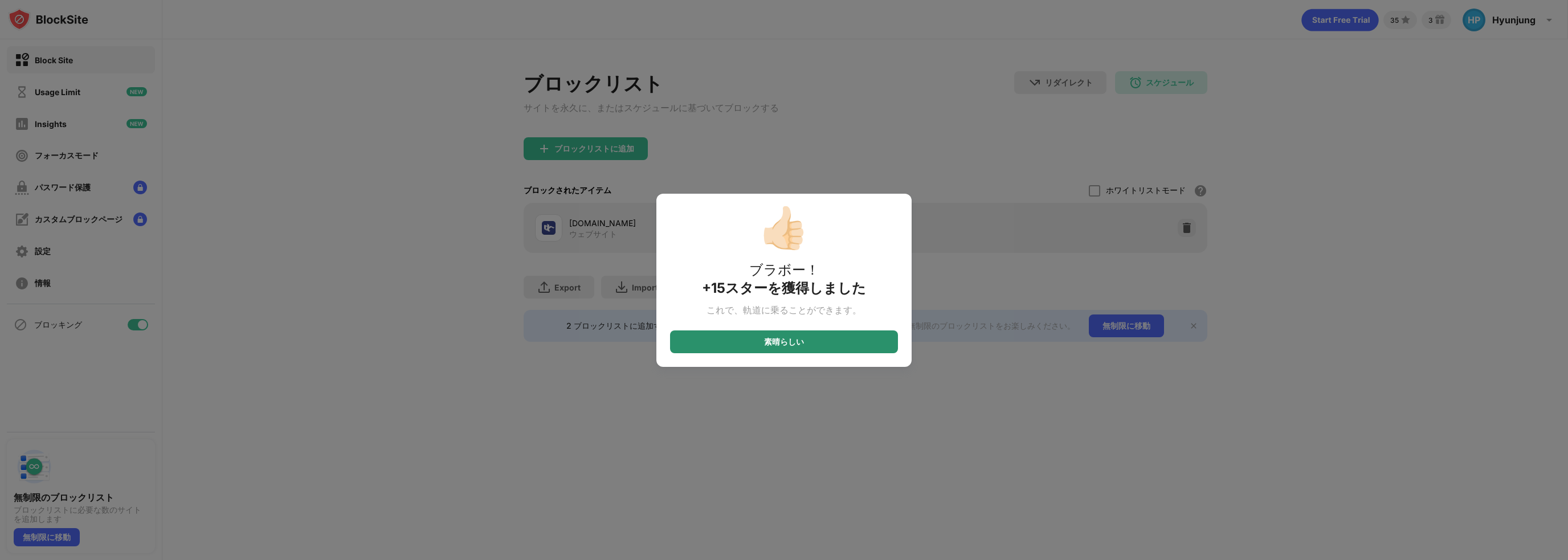
click at [832, 345] on div "素晴らしい" at bounding box center [784, 341] width 228 height 23
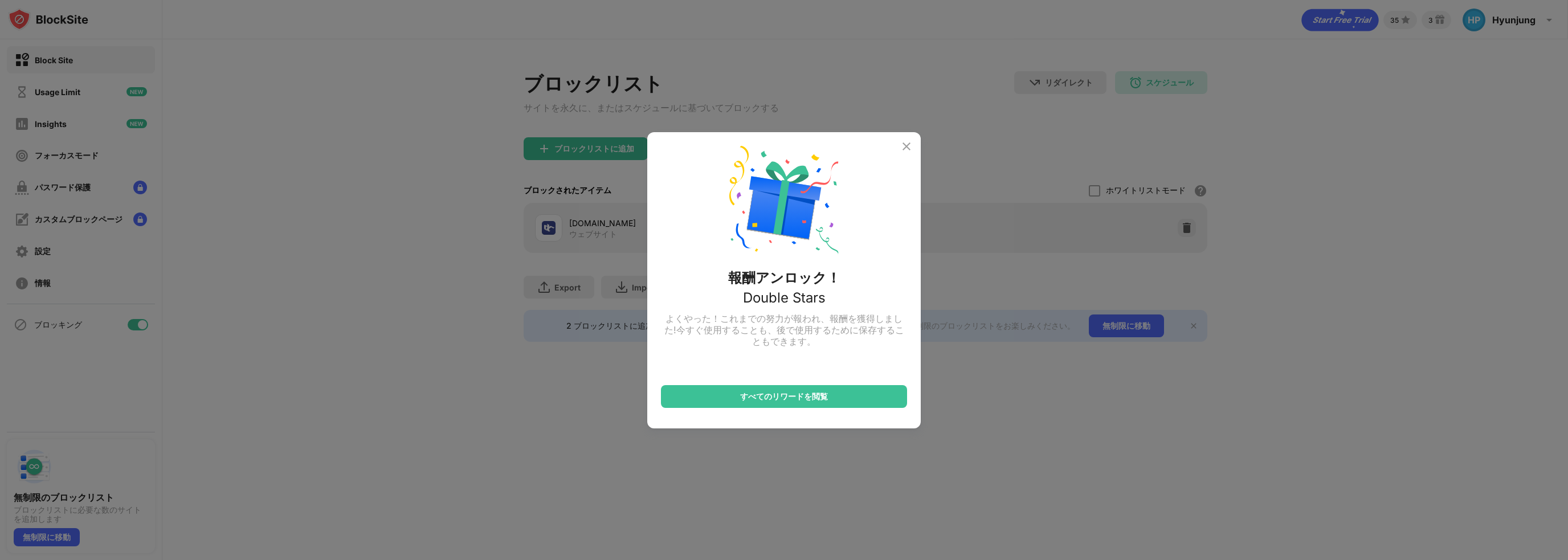
drag, startPoint x: 905, startPoint y: 144, endPoint x: 910, endPoint y: 147, distance: 5.8
click at [905, 143] on img at bounding box center [906, 146] width 13 height 13
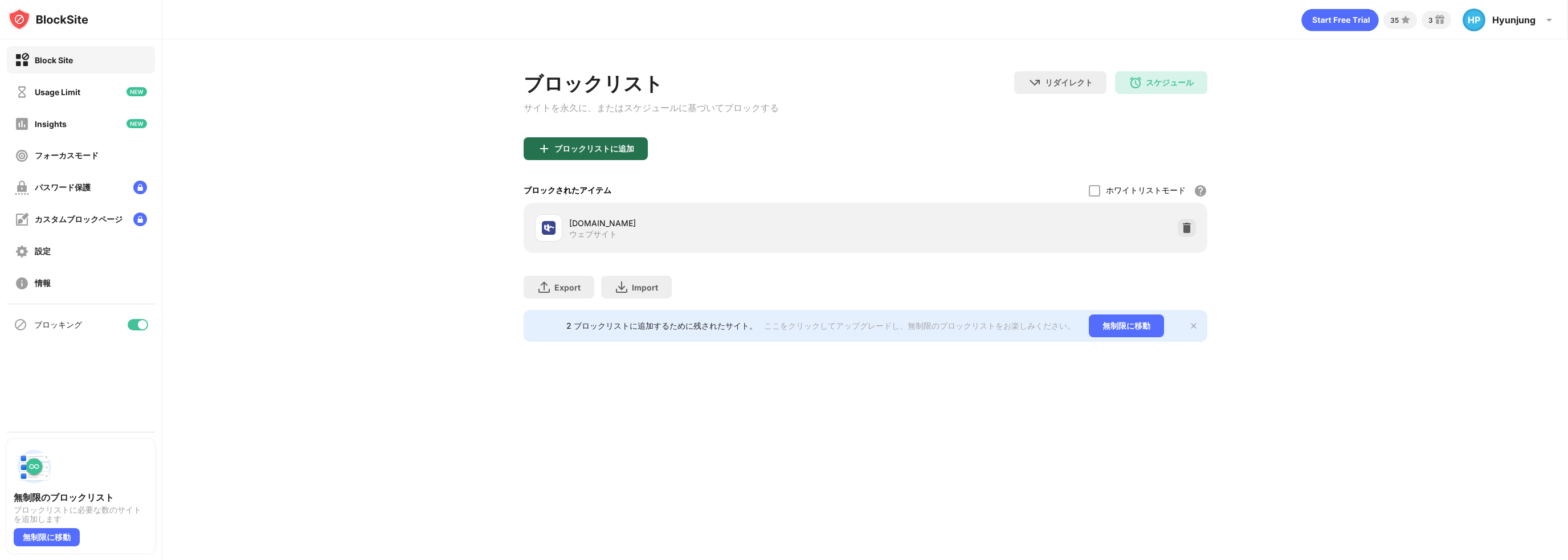
click at [594, 152] on div "ブロックリストに追加" at bounding box center [593, 149] width 80 height 9
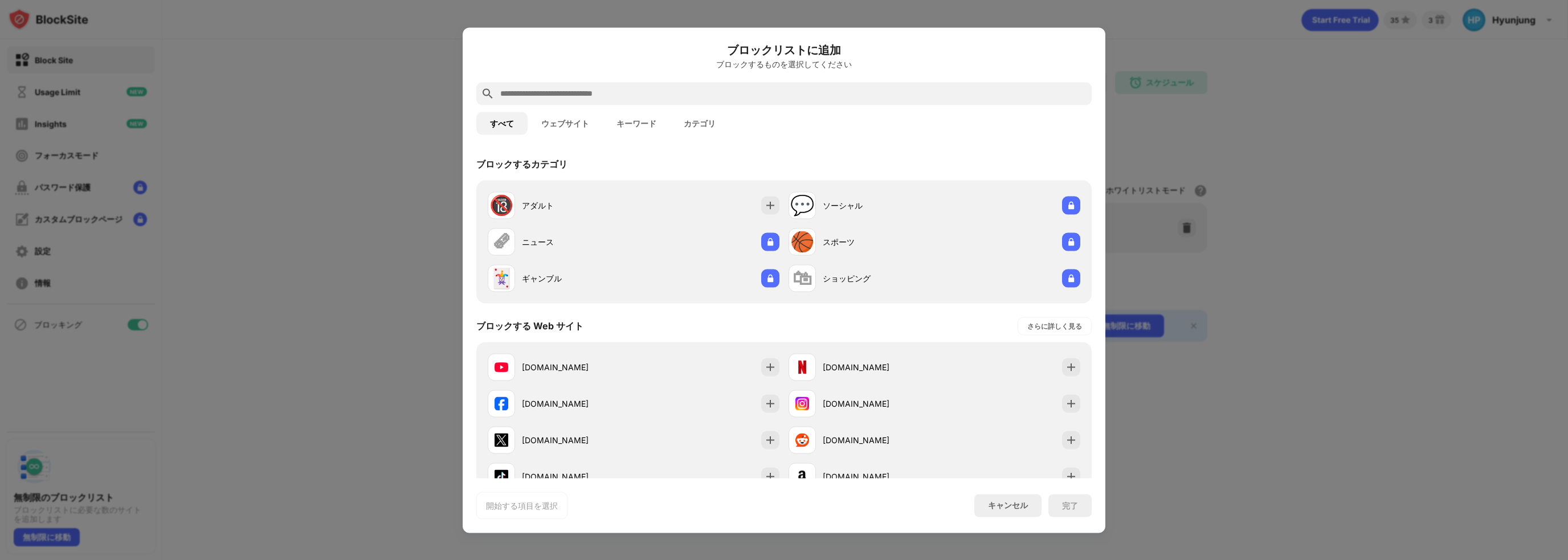
click at [569, 95] on input "text" at bounding box center [792, 93] width 588 height 13
paste input "**********"
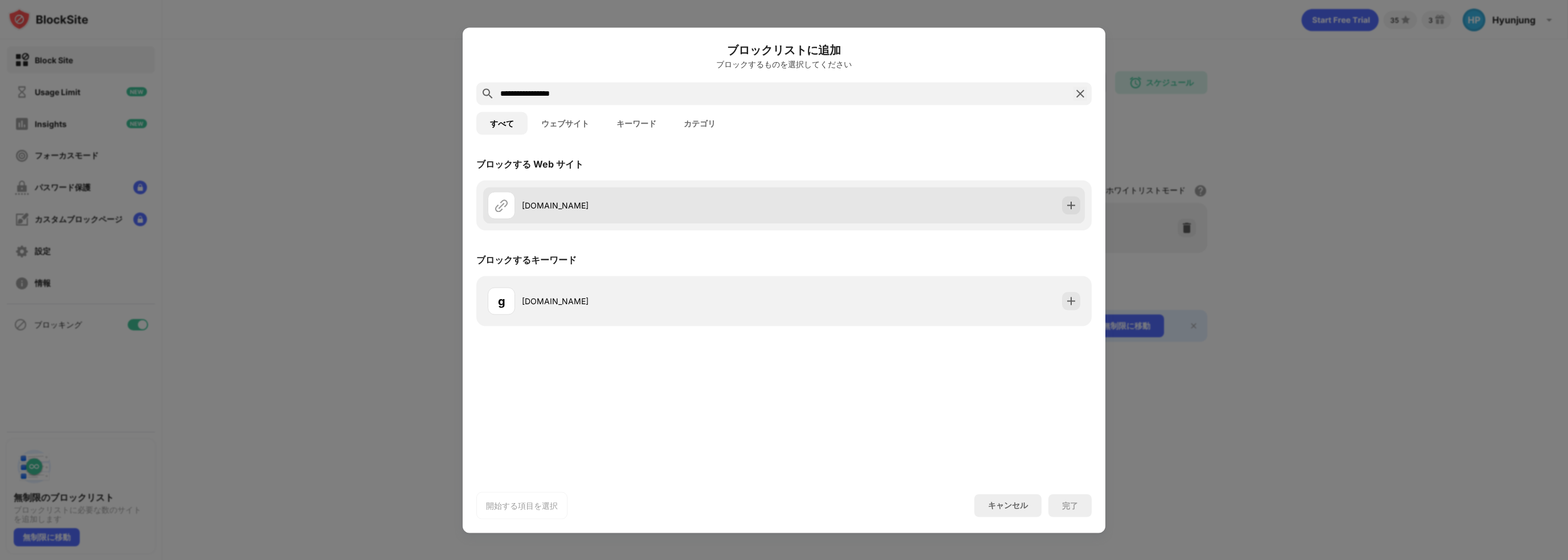
type input "**********"
click at [744, 205] on div "gall.dcinside.com" at bounding box center [653, 205] width 262 height 12
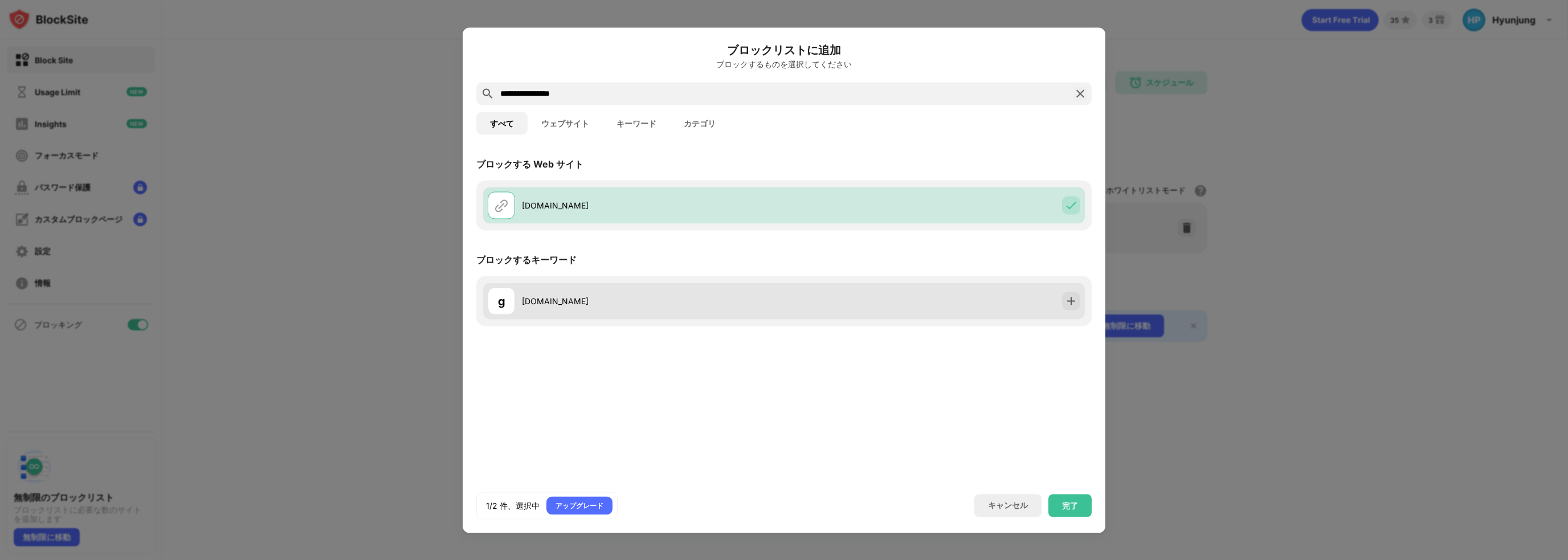
click at [723, 290] on div "g gall.dcinside.com" at bounding box center [636, 300] width 296 height 27
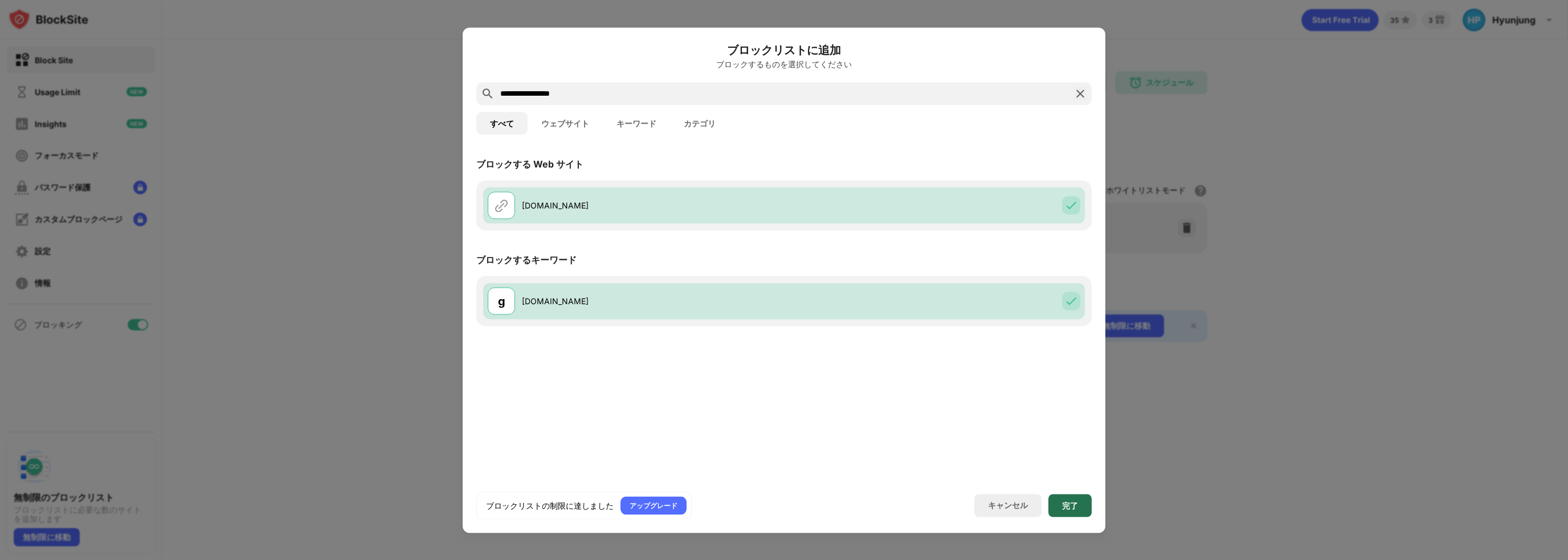
click at [1064, 505] on div "完了" at bounding box center [1069, 505] width 16 height 9
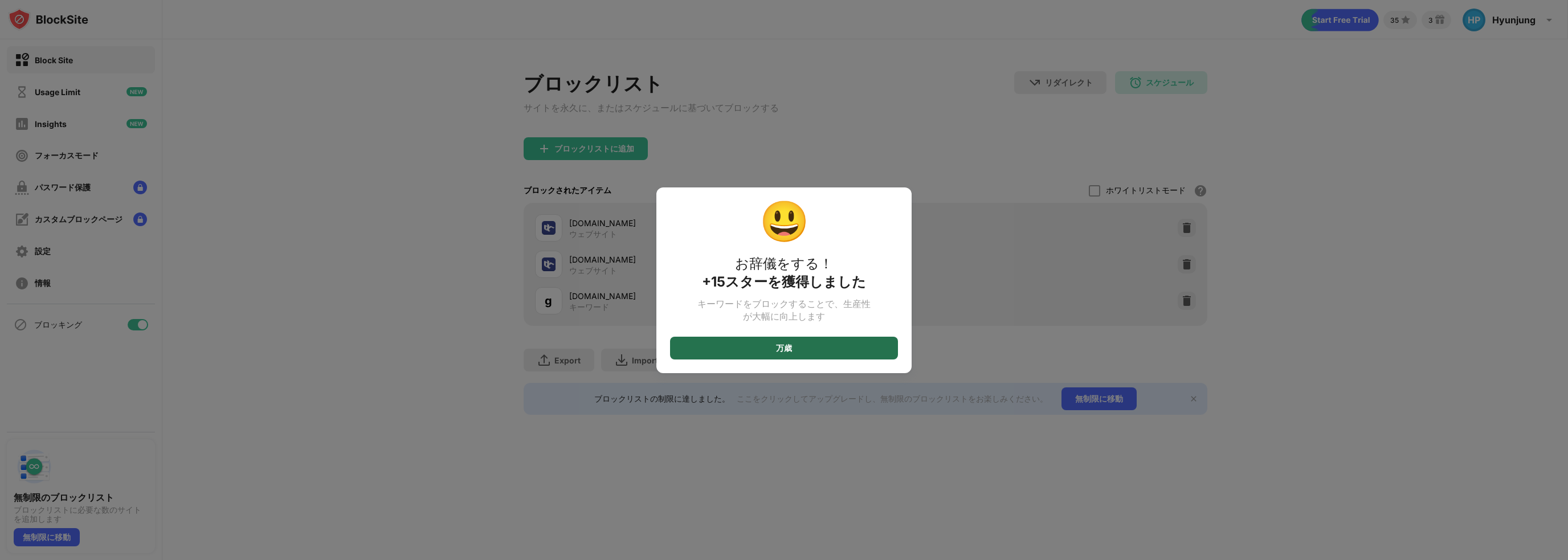
click at [809, 357] on div "万歳" at bounding box center [784, 348] width 228 height 23
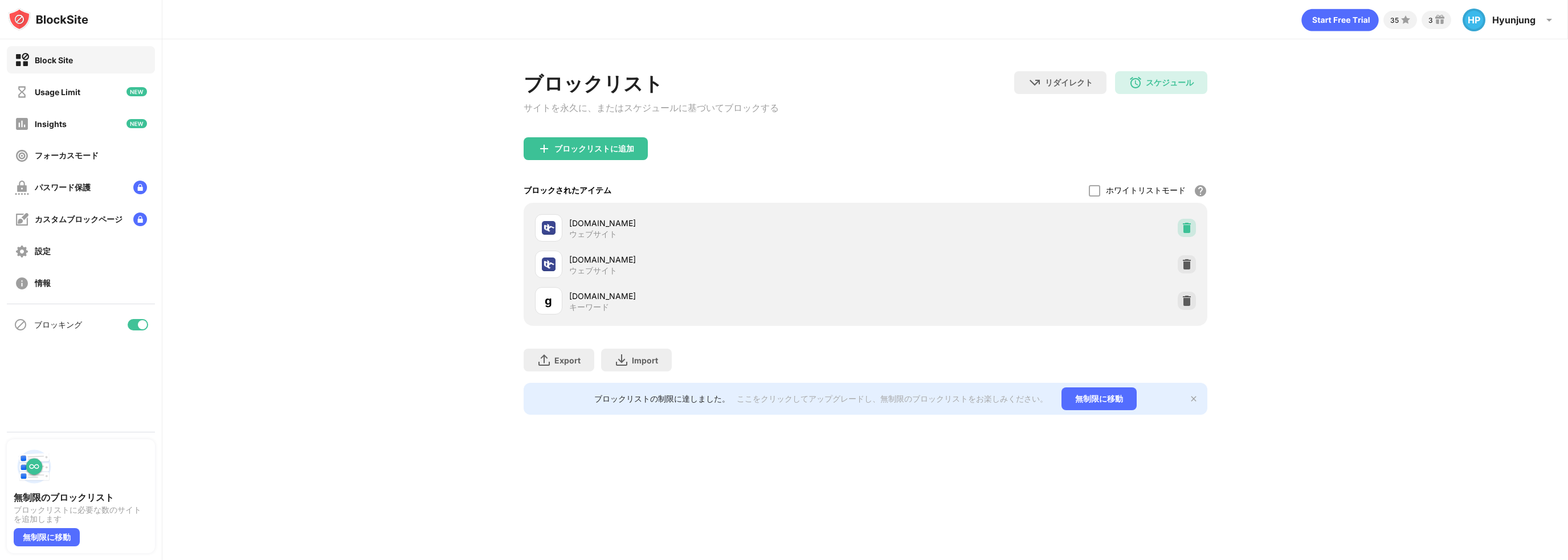
click at [1184, 229] on img at bounding box center [1187, 227] width 11 height 11
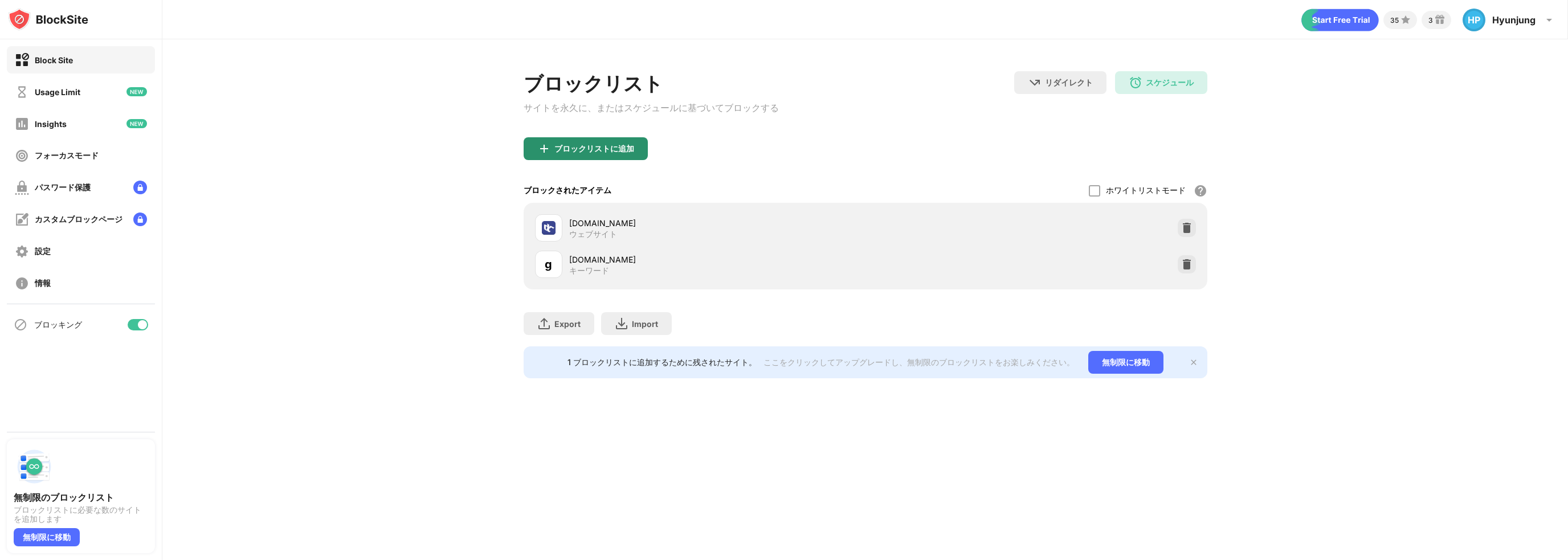
click at [636, 155] on div "ブロックリストに追加" at bounding box center [586, 149] width 125 height 23
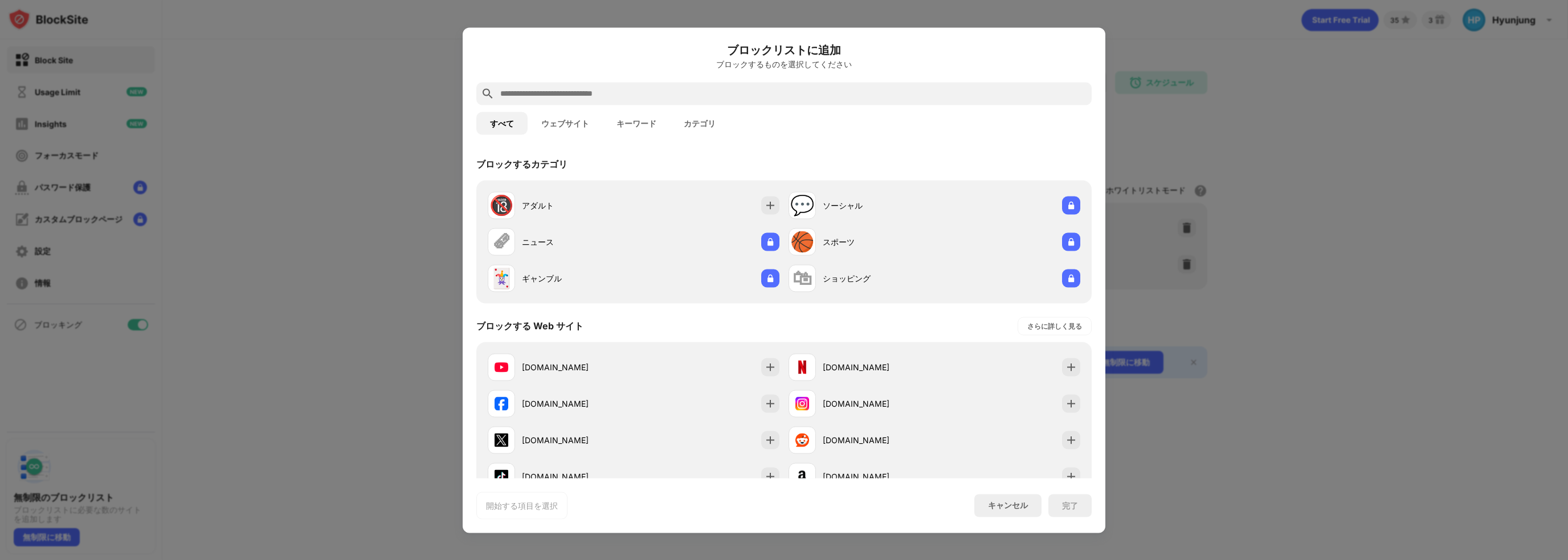
click at [624, 88] on input "text" at bounding box center [792, 93] width 588 height 13
paste input "**********"
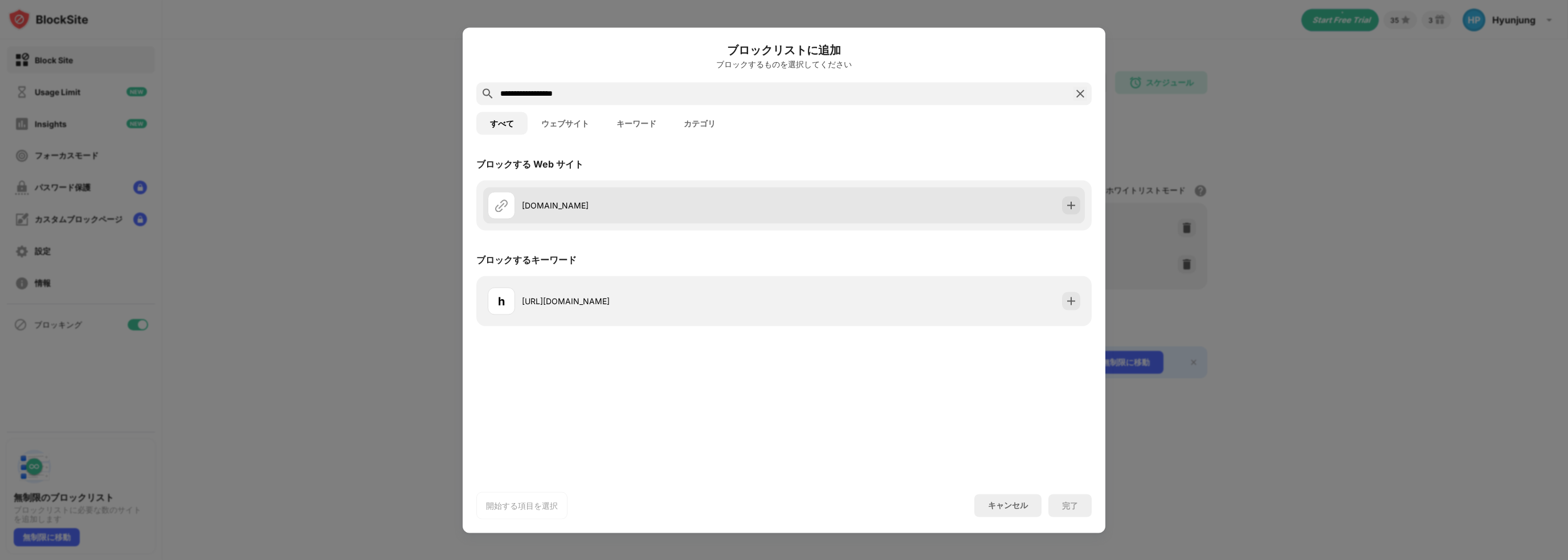
type input "**********"
click at [668, 195] on div "namu.wiki" at bounding box center [636, 205] width 296 height 27
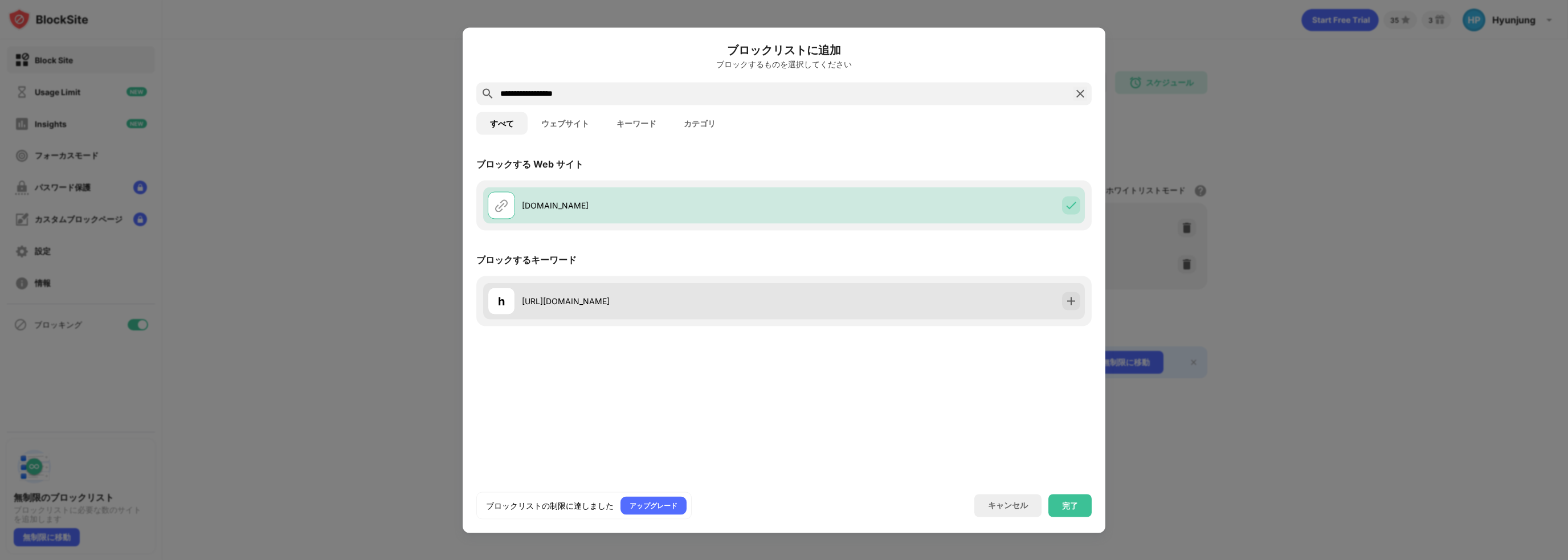
click at [639, 309] on div "h https://namu.wiki/" at bounding box center [636, 300] width 296 height 27
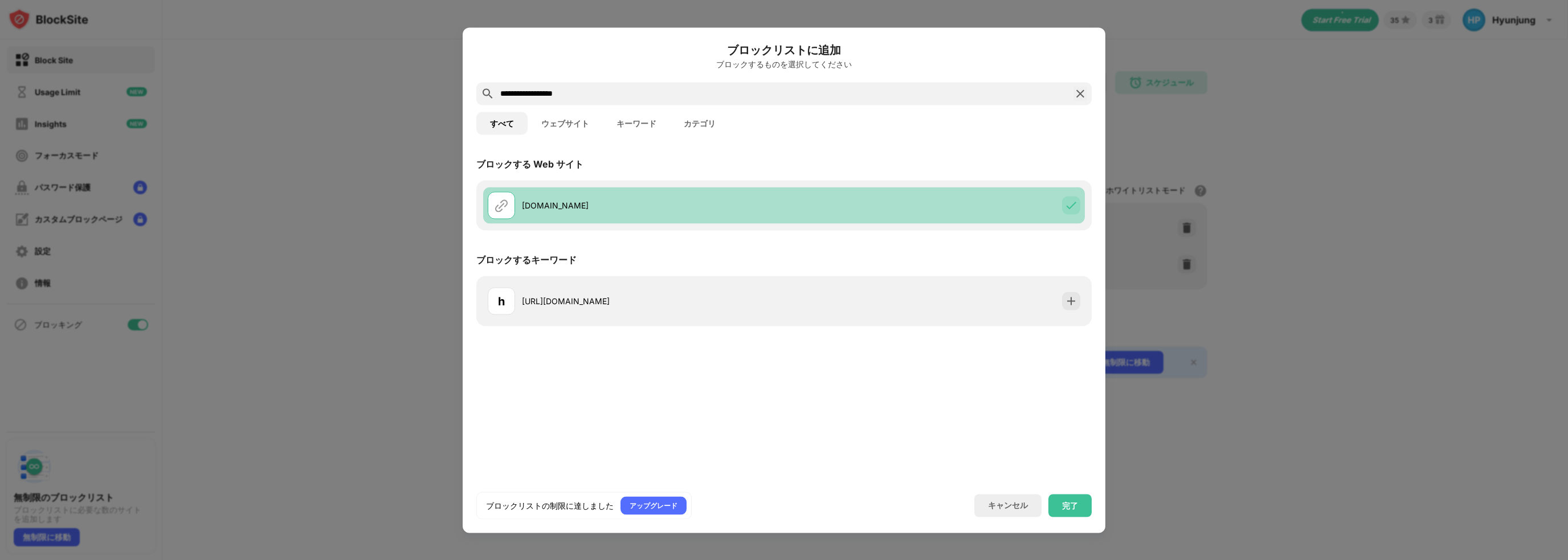
click at [1074, 199] on img at bounding box center [1071, 205] width 11 height 11
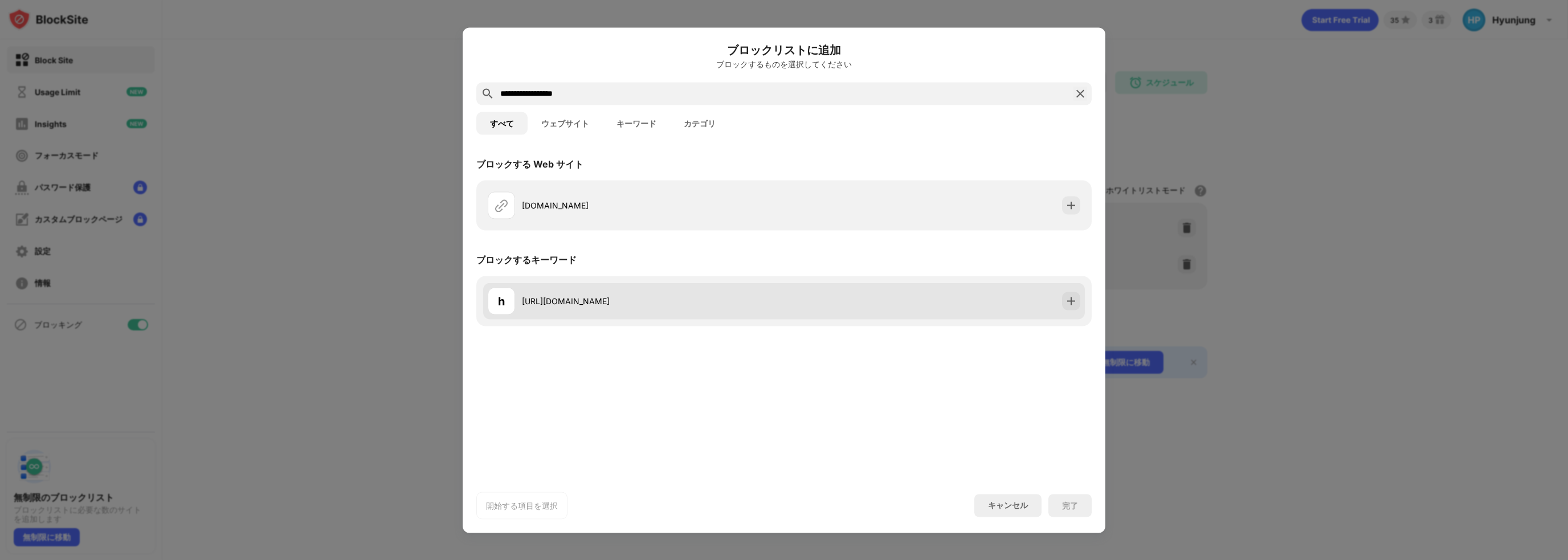
click at [875, 294] on div "h https://namu.wiki/" at bounding box center [784, 300] width 602 height 37
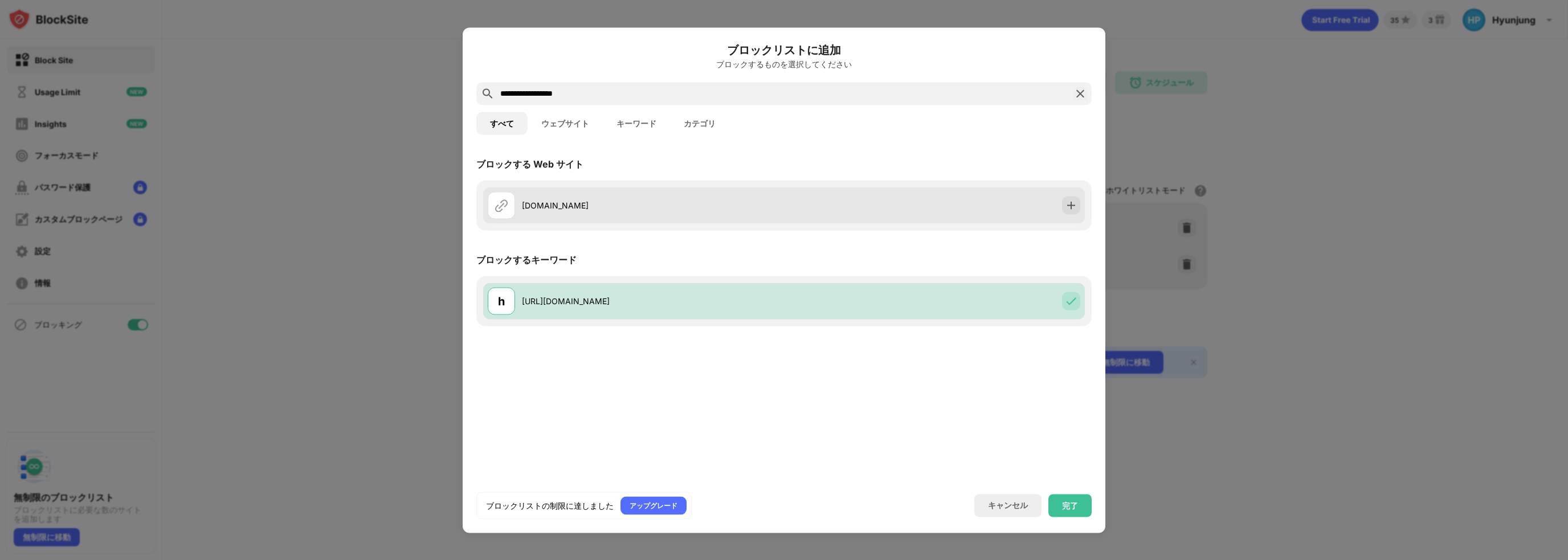
click at [891, 206] on div "namu.wiki" at bounding box center [784, 205] width 602 height 37
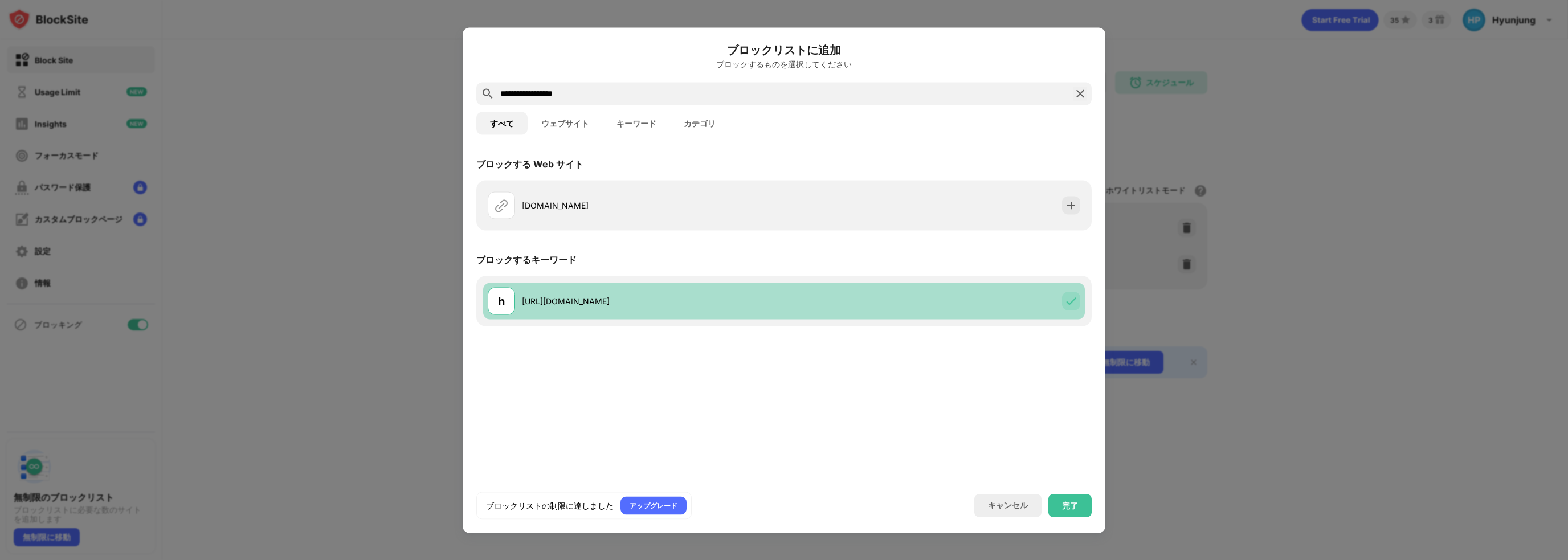
click at [1027, 297] on div "h https://namu.wiki/" at bounding box center [784, 300] width 602 height 37
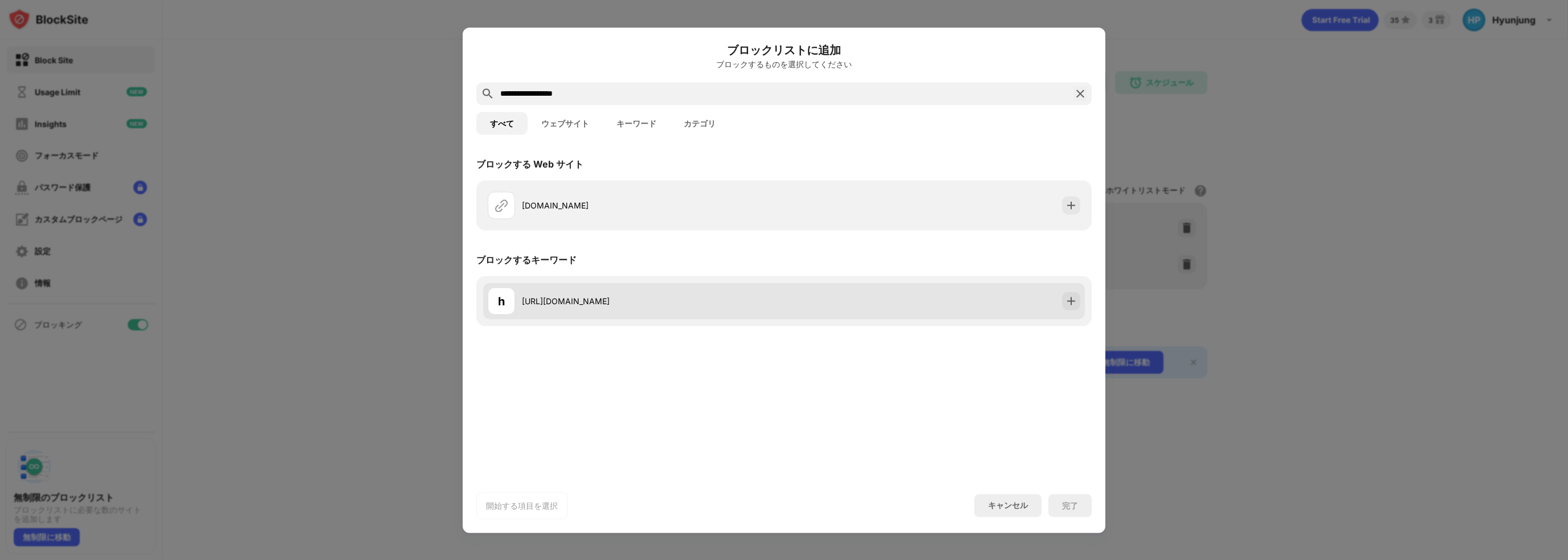
click at [888, 300] on div "h https://namu.wiki/" at bounding box center [784, 300] width 602 height 37
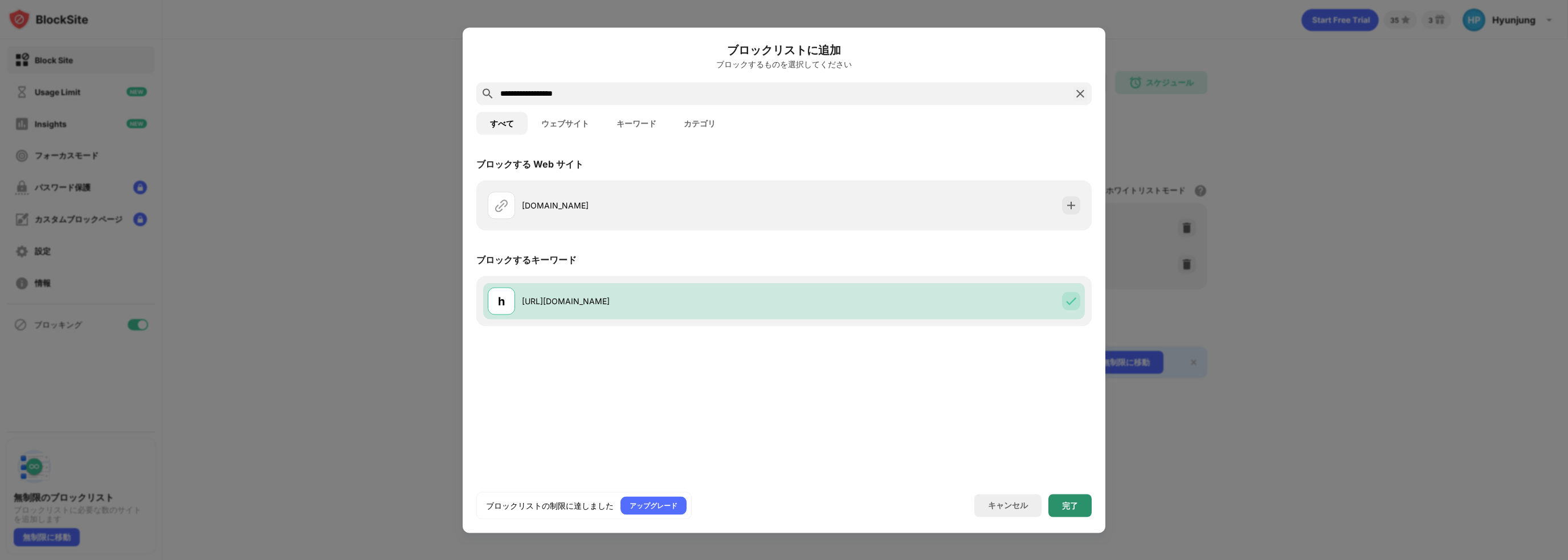
click at [1061, 505] on div "完了" at bounding box center [1070, 504] width 43 height 23
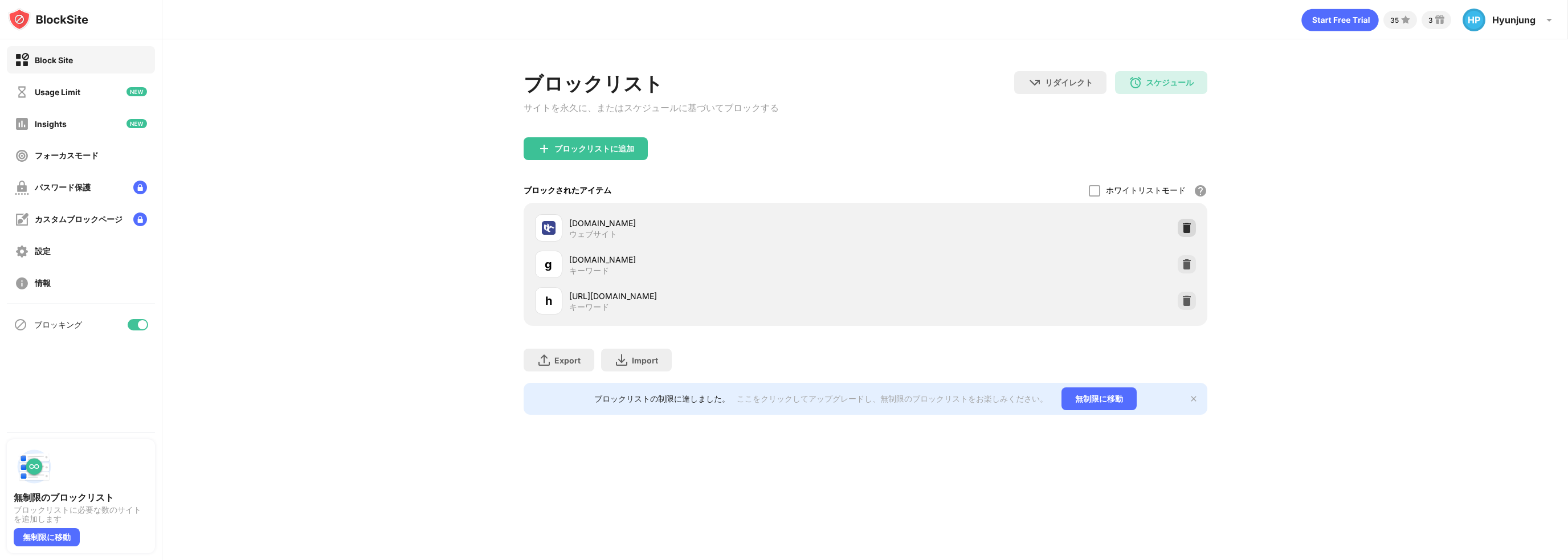
click at [1184, 231] on img at bounding box center [1187, 227] width 11 height 11
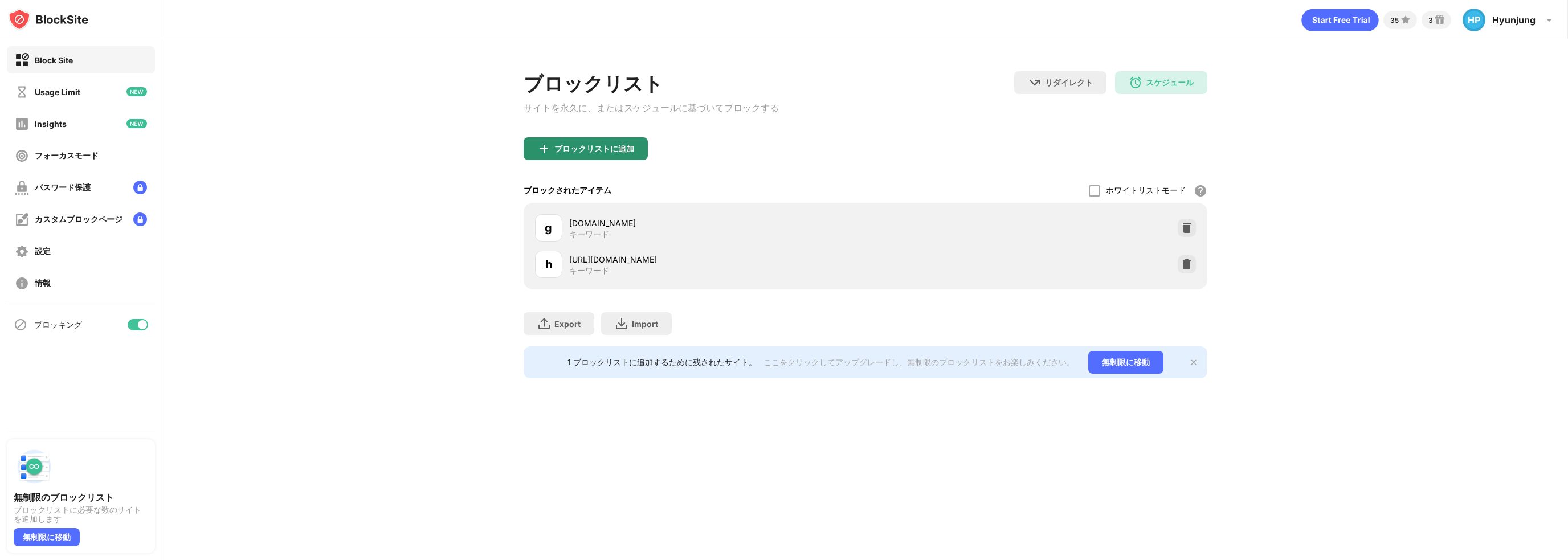
click at [575, 152] on div "ブロックリストに追加" at bounding box center [593, 149] width 80 height 9
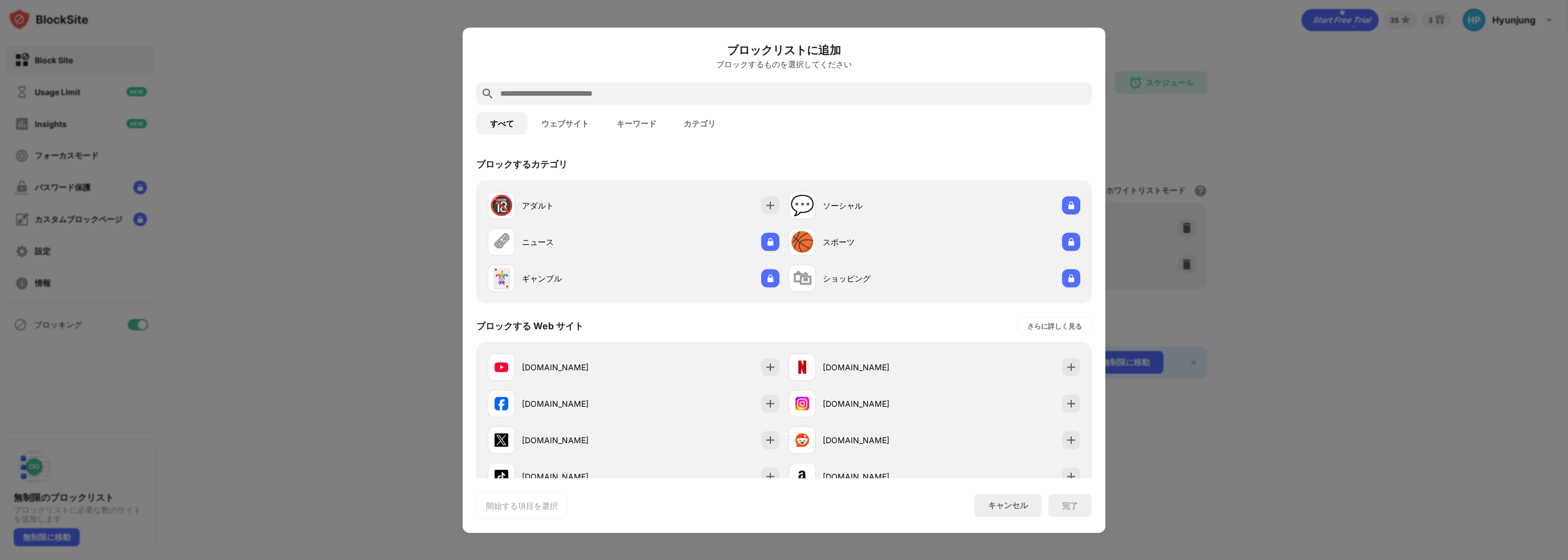
click at [606, 94] on input "text" at bounding box center [792, 93] width 588 height 13
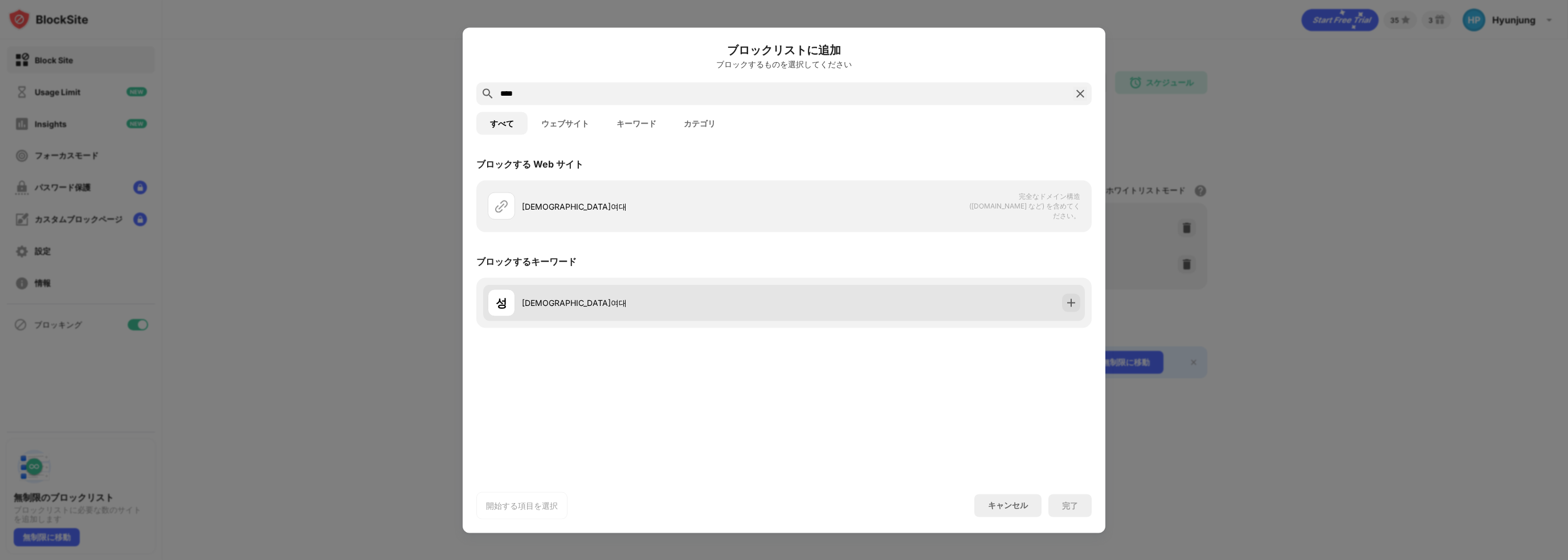
type input "****"
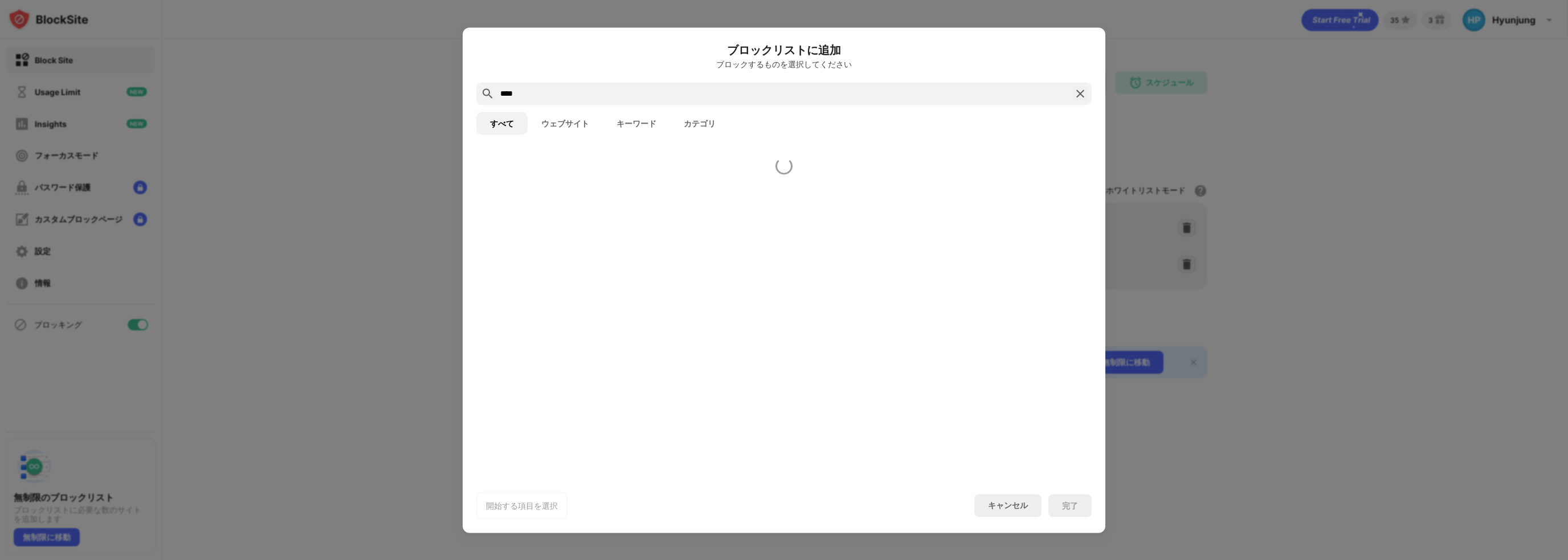
click at [675, 302] on div at bounding box center [783, 313] width 642 height 330
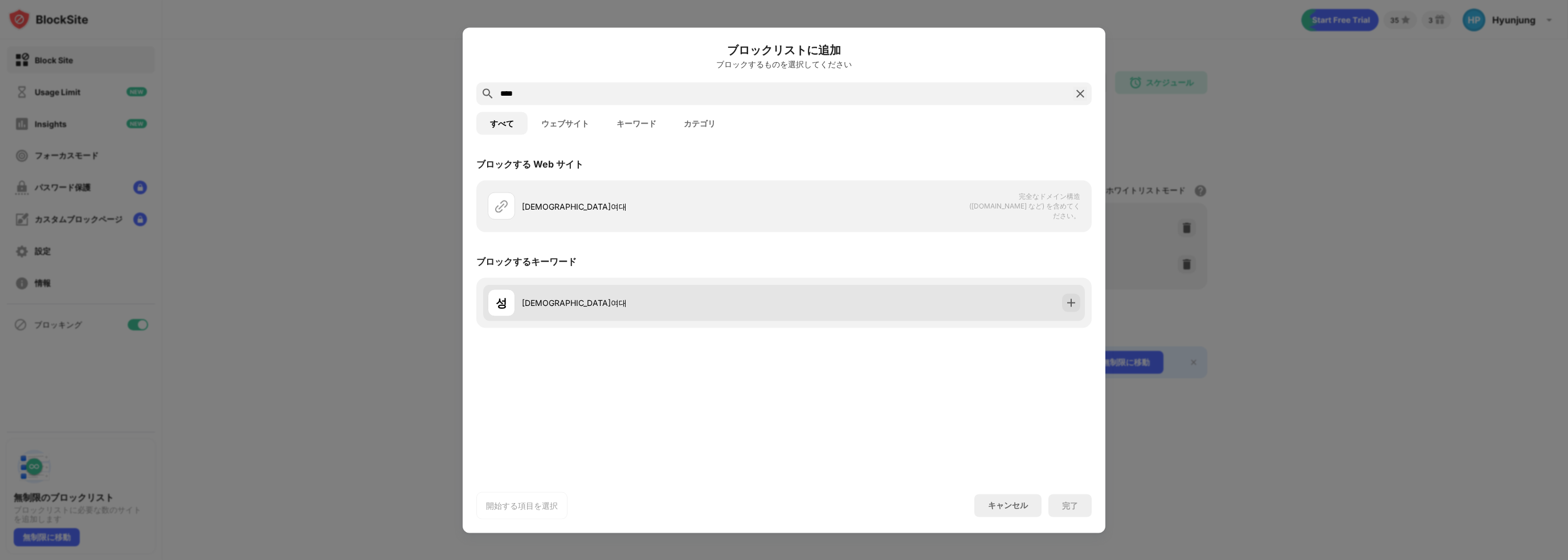
click at [863, 298] on div "성 성신여대" at bounding box center [784, 302] width 602 height 37
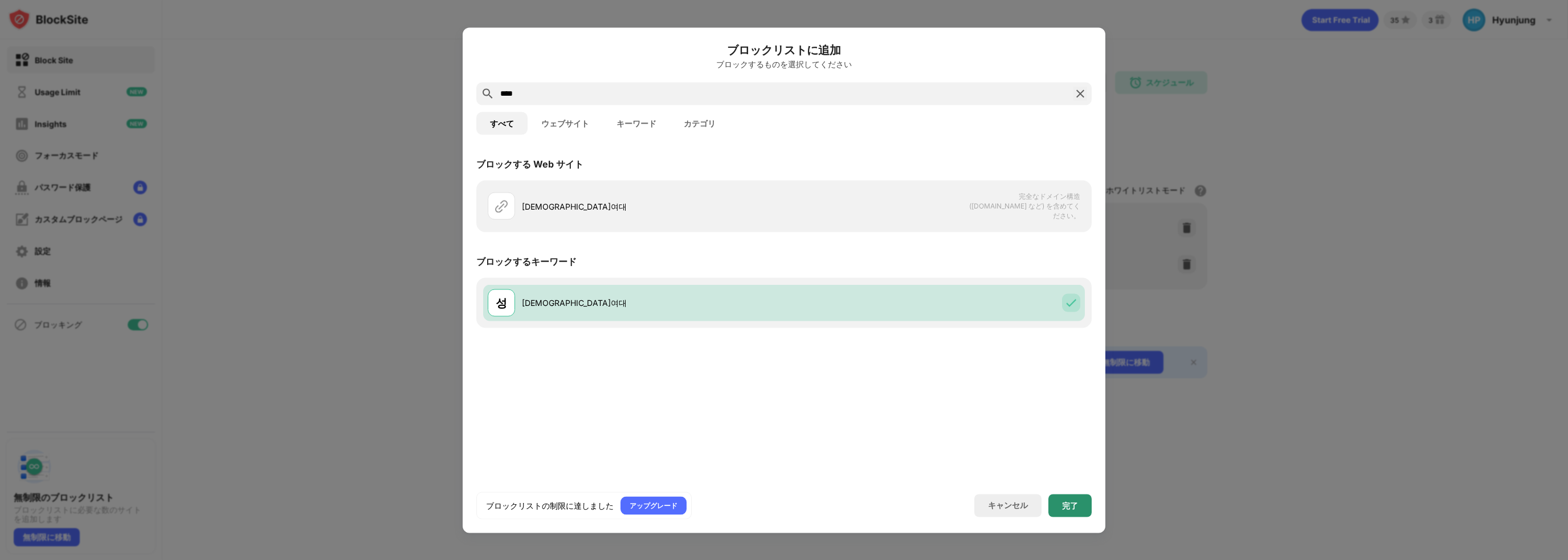
click at [1066, 502] on div "完了" at bounding box center [1069, 505] width 16 height 9
